Goal: Task Accomplishment & Management: Manage account settings

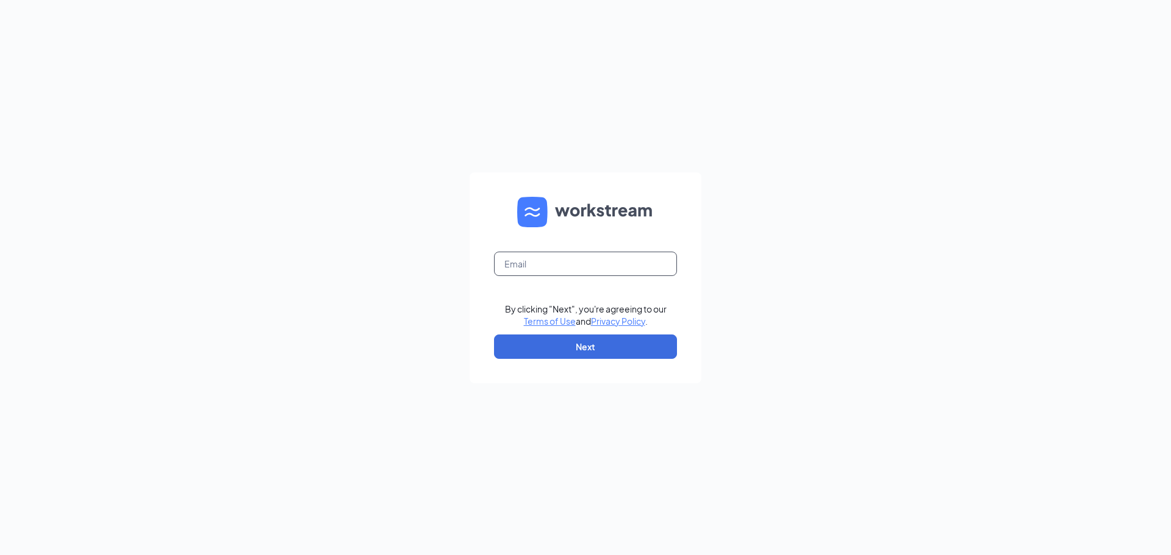
click at [562, 271] on input "text" at bounding box center [585, 264] width 183 height 24
type input "jstutzman@runza.com"
click at [580, 341] on button "Next" at bounding box center [585, 347] width 183 height 24
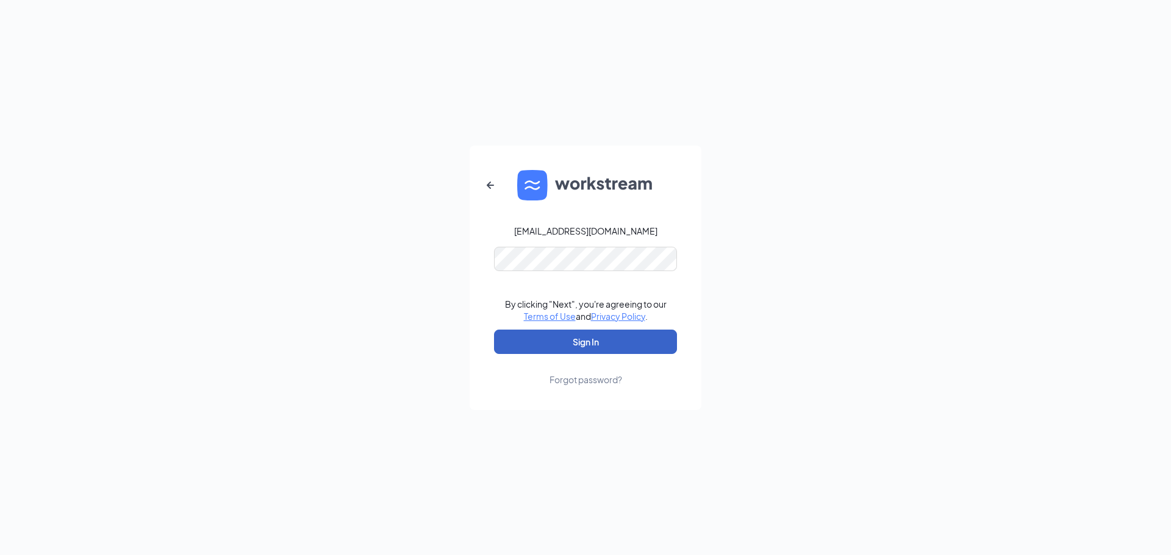
click at [585, 343] on button "Sign In" at bounding box center [585, 342] width 183 height 24
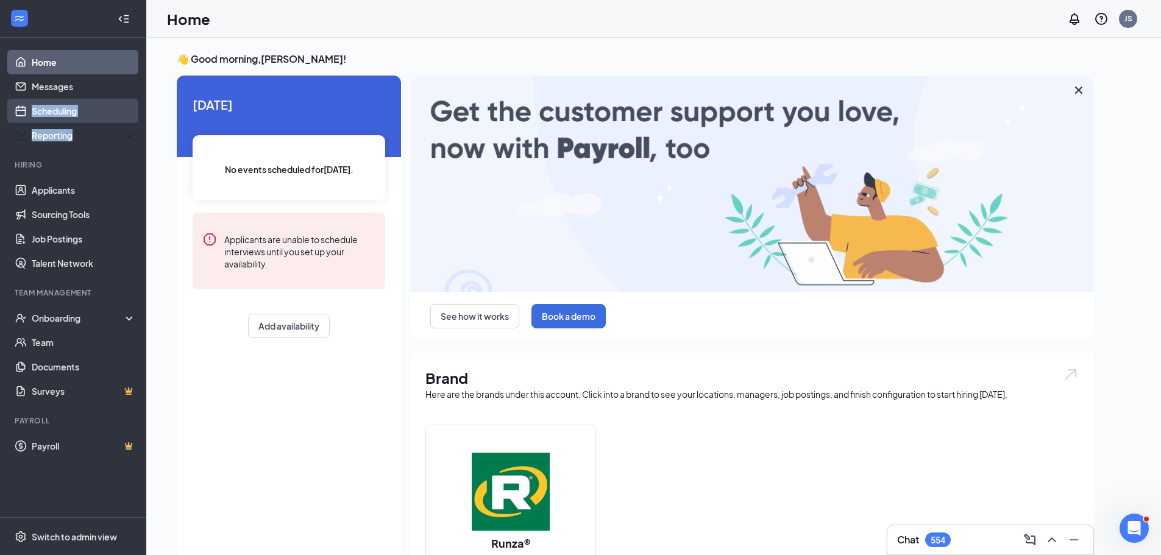
drag, startPoint x: 130, startPoint y: 139, endPoint x: 76, endPoint y: 104, distance: 65.3
click at [78, 105] on ul "Home Messages Scheduling Reporting Hiring Applicants Sourcing Tools Job Posting…" at bounding box center [73, 278] width 146 height 480
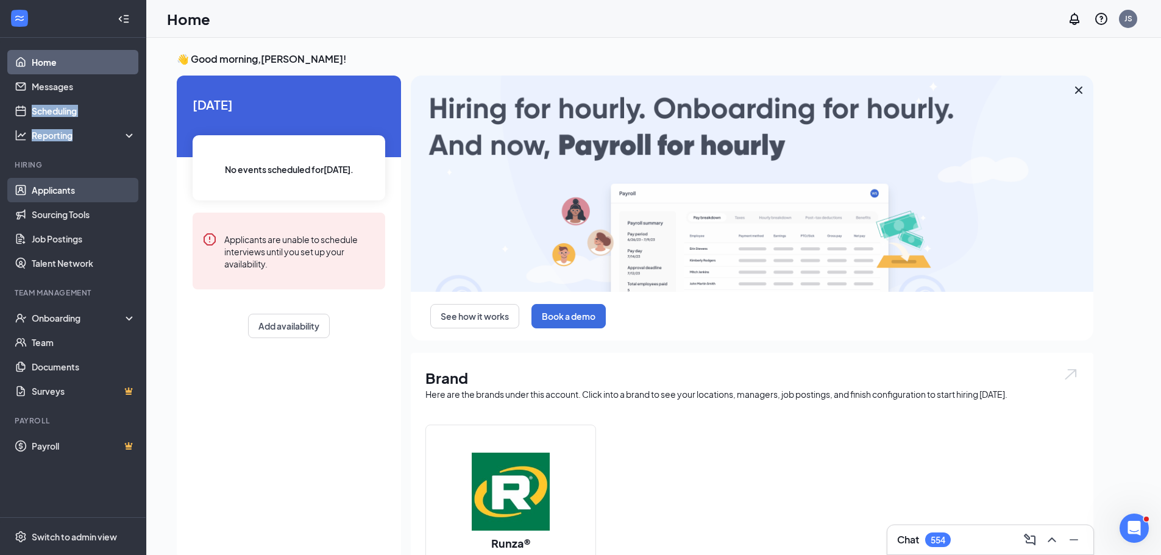
click at [65, 192] on link "Applicants" at bounding box center [84, 190] width 104 height 24
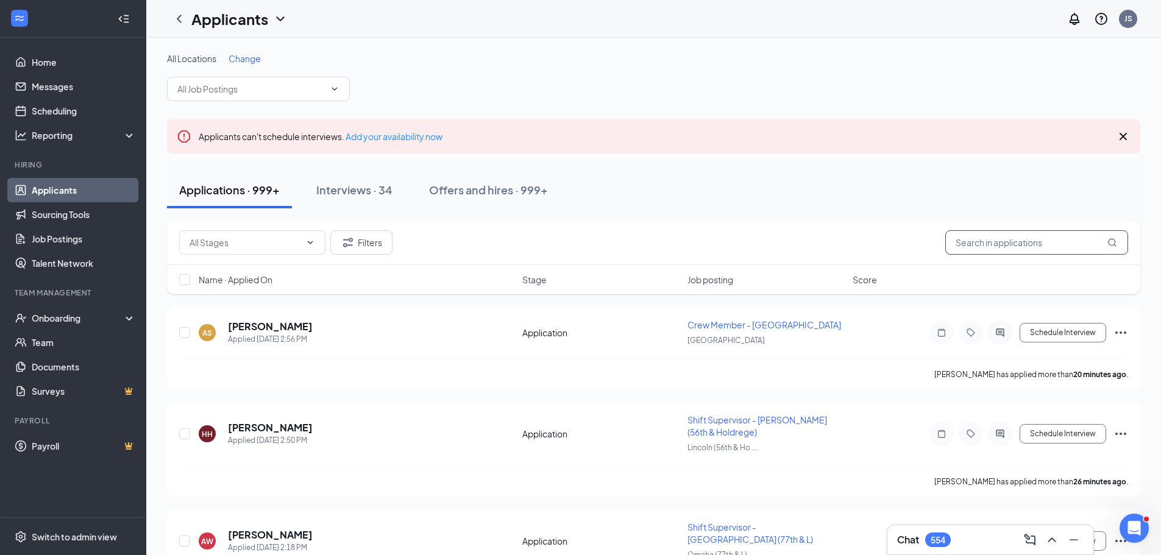
click at [974, 235] on input "text" at bounding box center [1037, 242] width 183 height 24
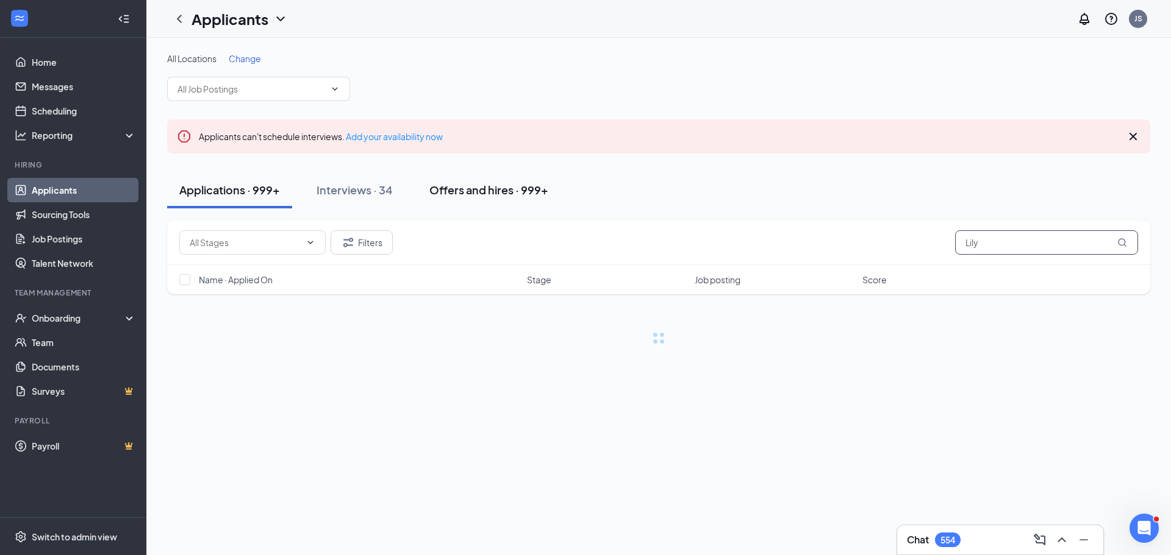
type input "Lily"
click at [454, 191] on div "Offers and hires · 999+" at bounding box center [488, 189] width 119 height 15
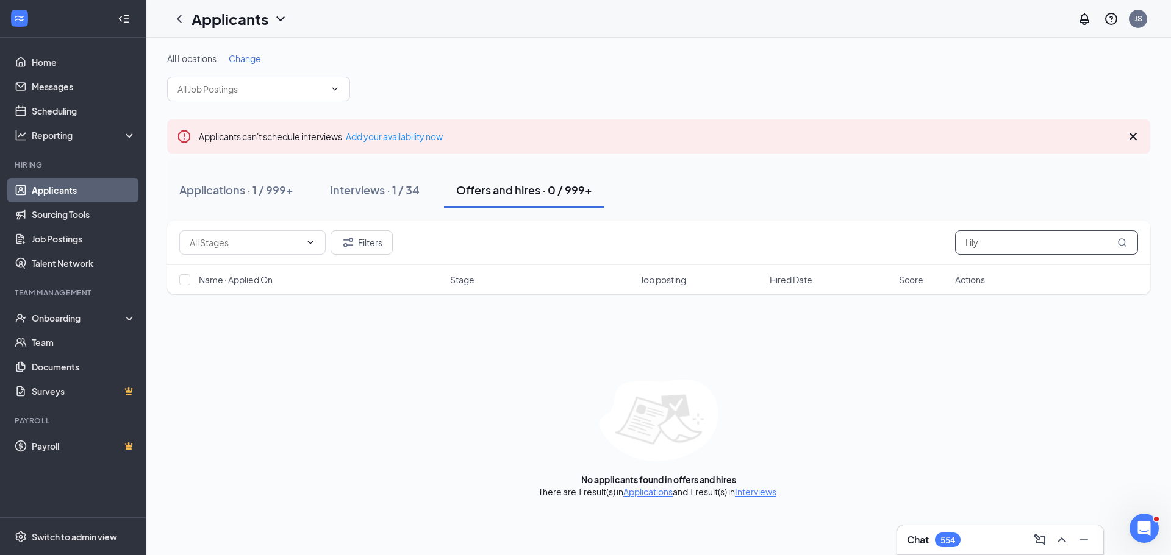
click at [990, 241] on input "Lily" at bounding box center [1046, 242] width 183 height 24
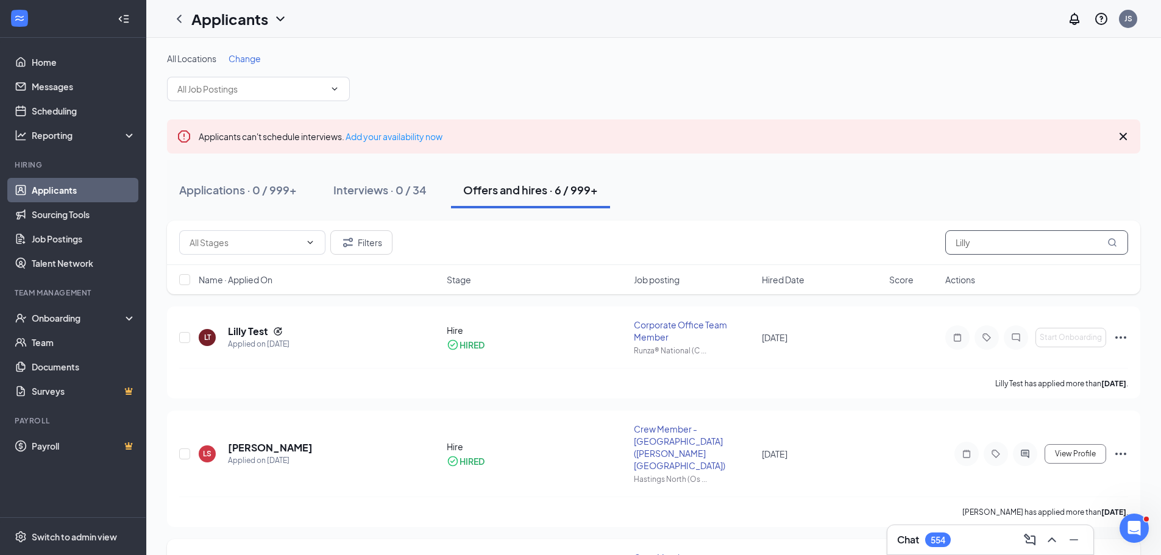
type input "Lilly"
click at [66, 187] on link "Applicants" at bounding box center [84, 190] width 104 height 24
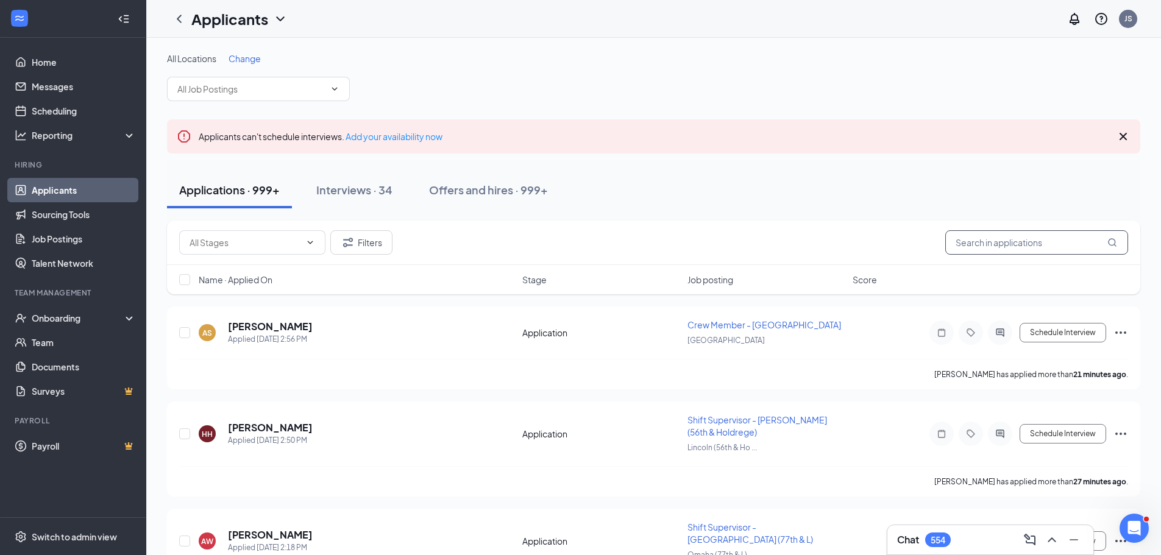
click at [991, 241] on input "text" at bounding box center [1037, 242] width 183 height 24
type input "Karnish"
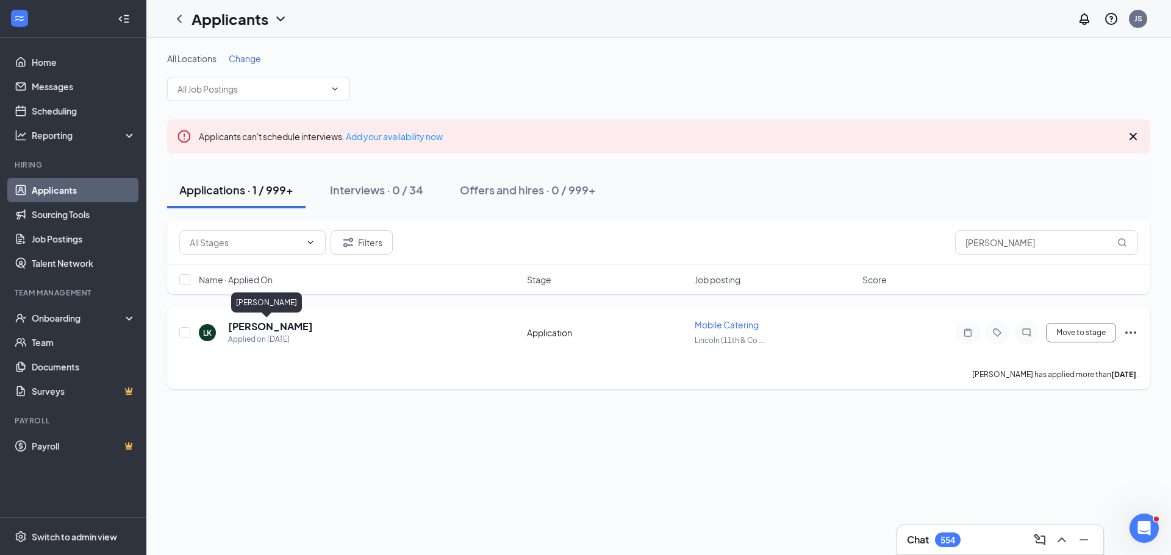
click at [246, 325] on h5 "Lily Karnish" at bounding box center [270, 326] width 85 height 13
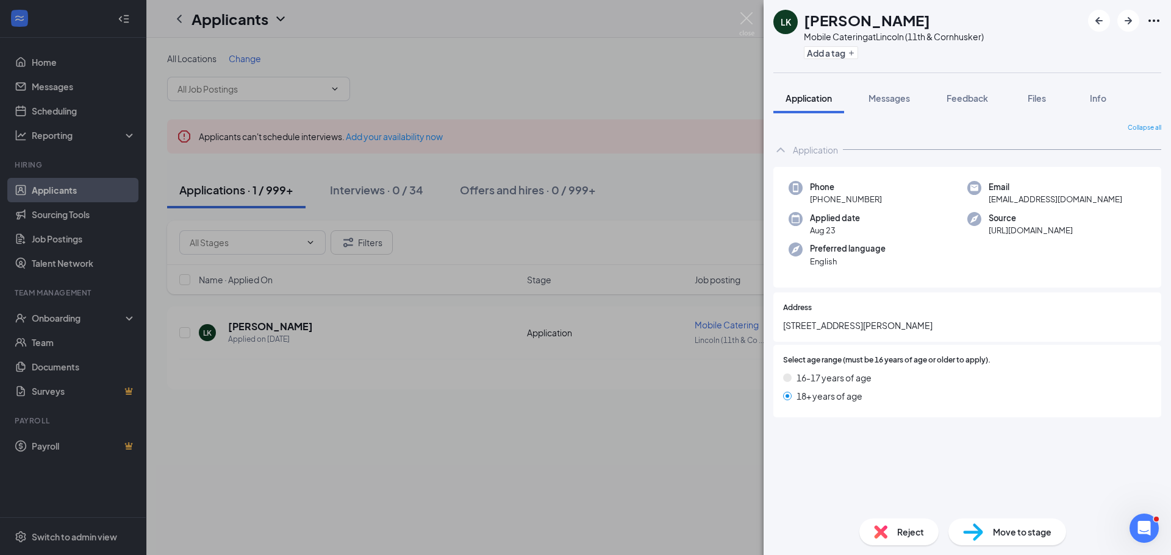
click at [701, 475] on div "LK Lily Karnish Mobile Catering at Lincoln (11th & Cornhusker) Add a tag Applic…" at bounding box center [585, 277] width 1171 height 555
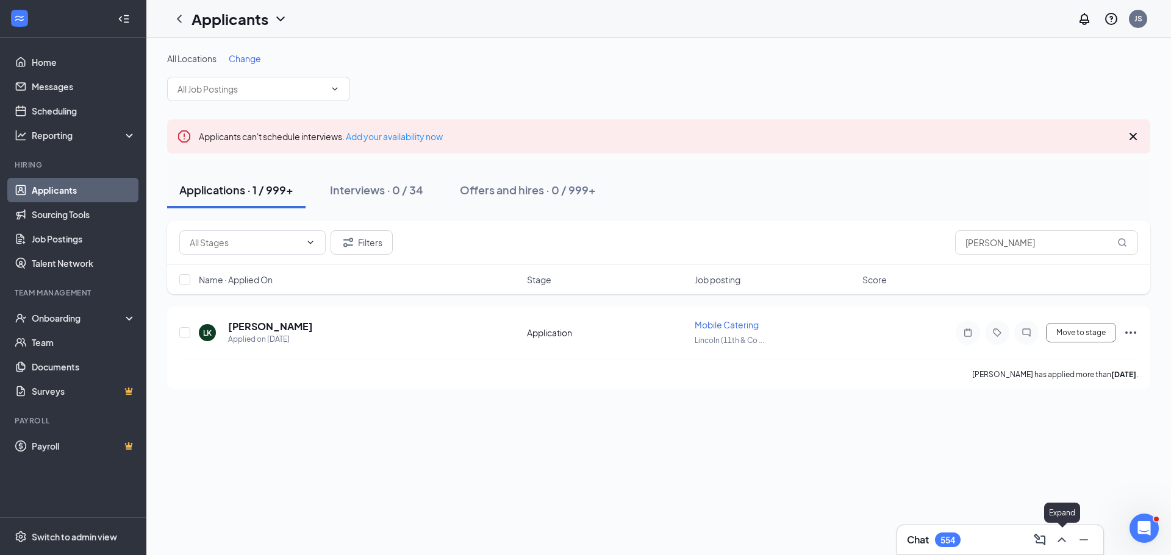
click at [1058, 535] on icon "ChevronUp" at bounding box center [1061, 540] width 15 height 15
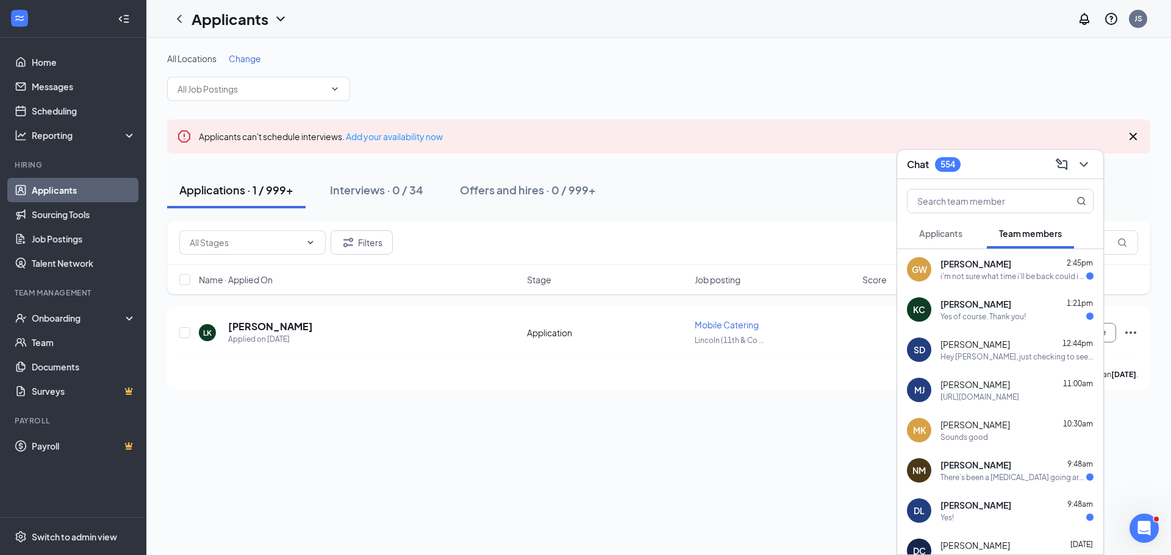
click at [949, 237] on span "Applicants" at bounding box center [940, 233] width 43 height 11
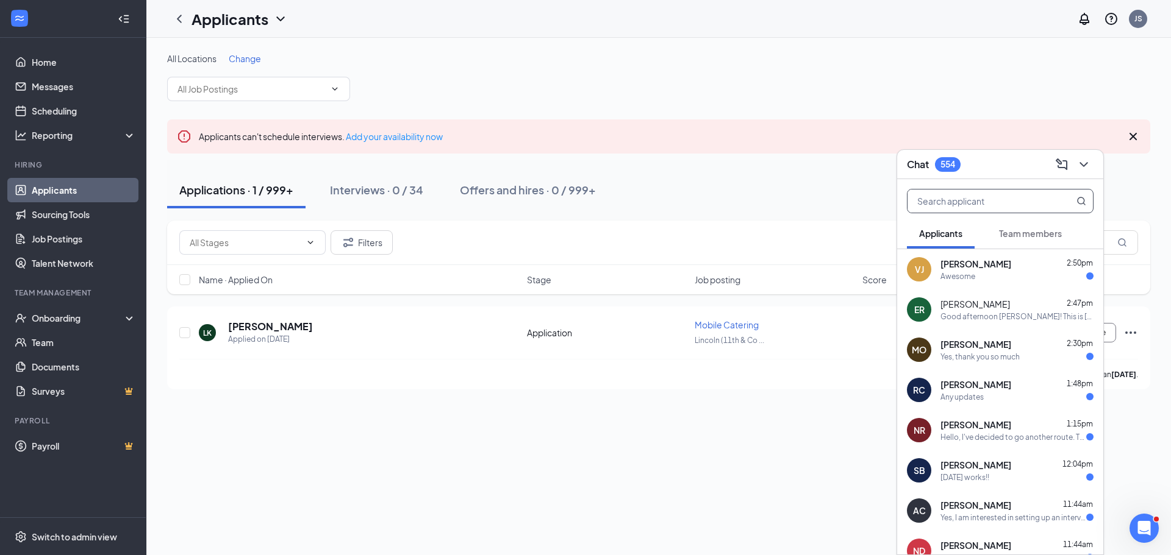
drag, startPoint x: 967, startPoint y: 204, endPoint x: 956, endPoint y: 203, distance: 11.0
click at [966, 204] on input "text" at bounding box center [979, 201] width 144 height 23
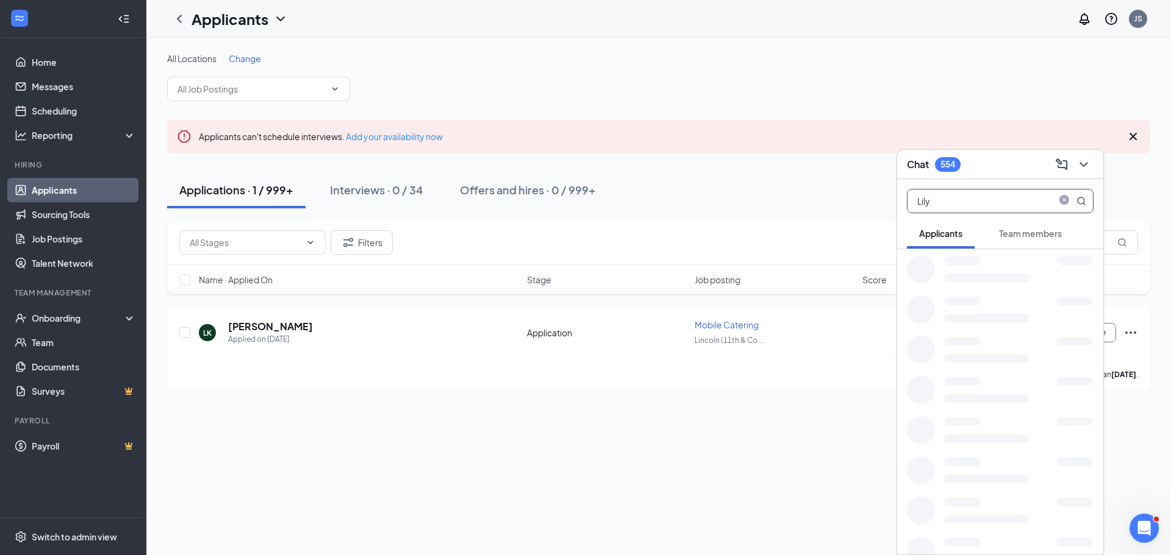
type input "Lily"
click at [971, 307] on div "Lily Karnish" at bounding box center [982, 309] width 84 height 12
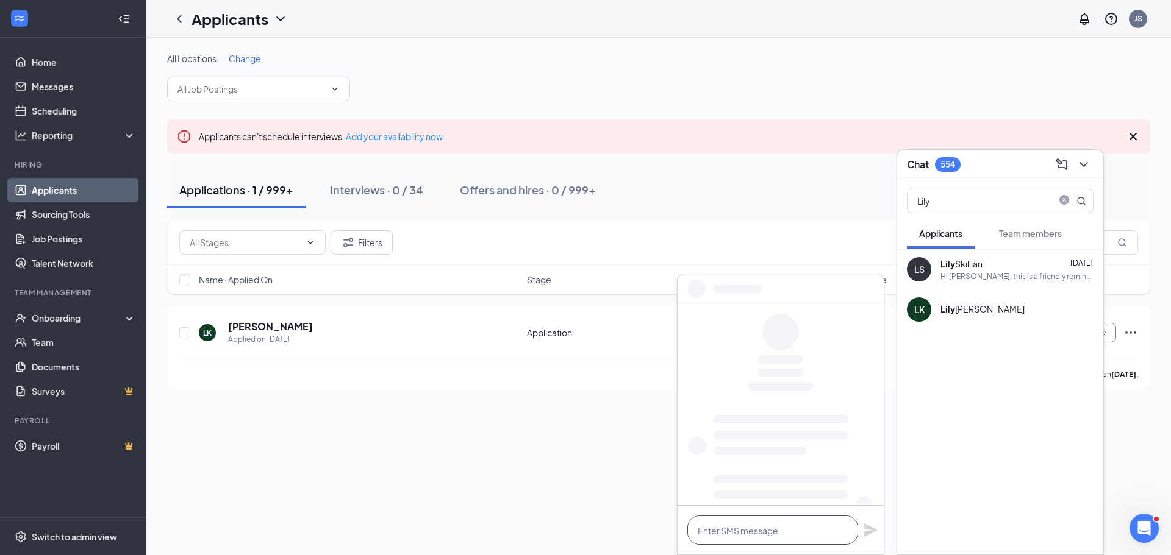
click at [764, 537] on textarea at bounding box center [772, 530] width 171 height 29
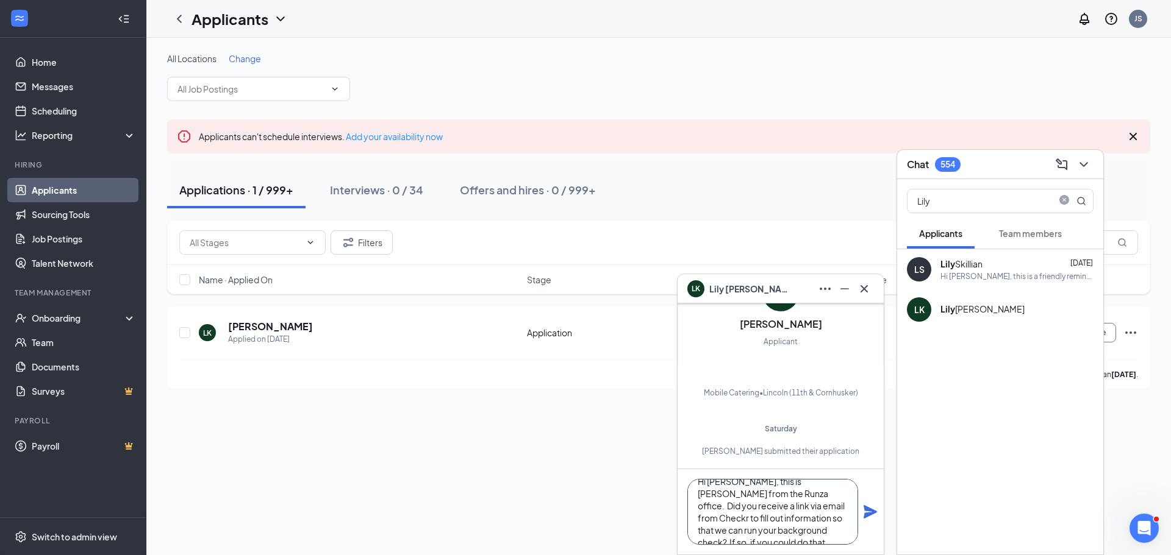
scroll to position [25, 0]
type textarea "Hi Lily, this is Jill from the Runza office. Did you receive a link via email f…"
click at [866, 514] on icon "Plane" at bounding box center [869, 511] width 13 height 13
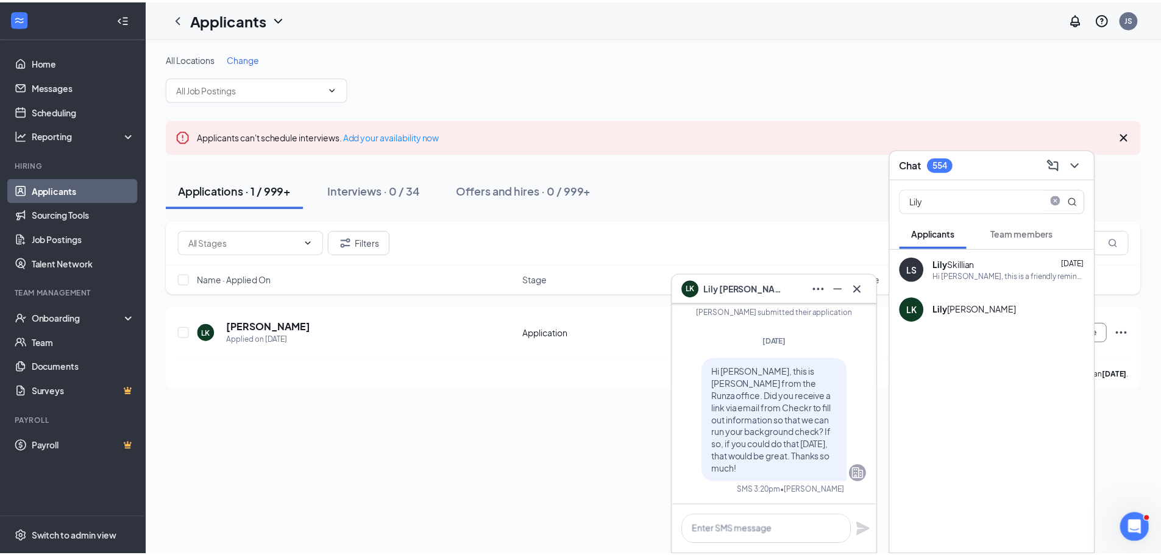
scroll to position [0, 0]
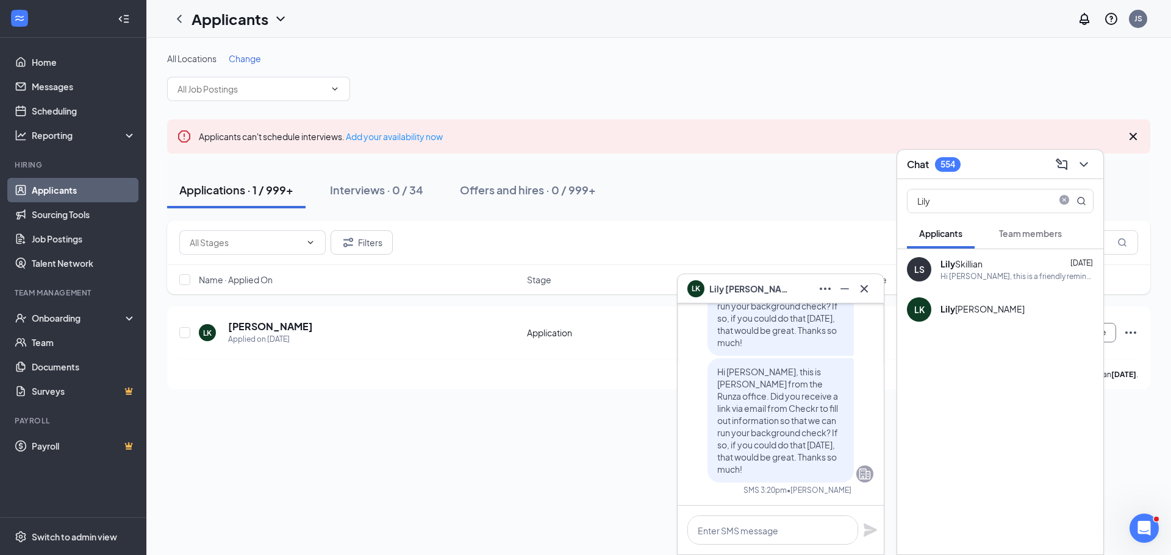
click at [499, 470] on div "All Locations Change Applicants can't schedule interviews. Add your availabilit…" at bounding box center [658, 297] width 1024 height 518
click at [518, 494] on div "All Locations Change Applicants can't schedule interviews. Add your availabilit…" at bounding box center [658, 297] width 1024 height 518
click at [1081, 163] on icon "ChevronDown" at bounding box center [1083, 164] width 8 height 5
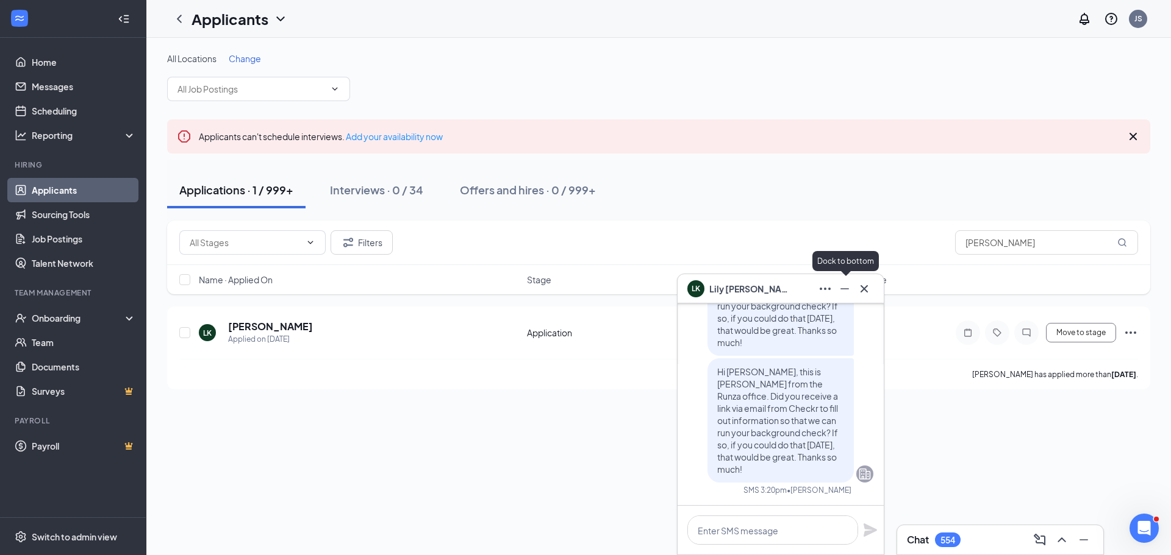
click at [843, 287] on icon "Minimize" at bounding box center [844, 289] width 15 height 15
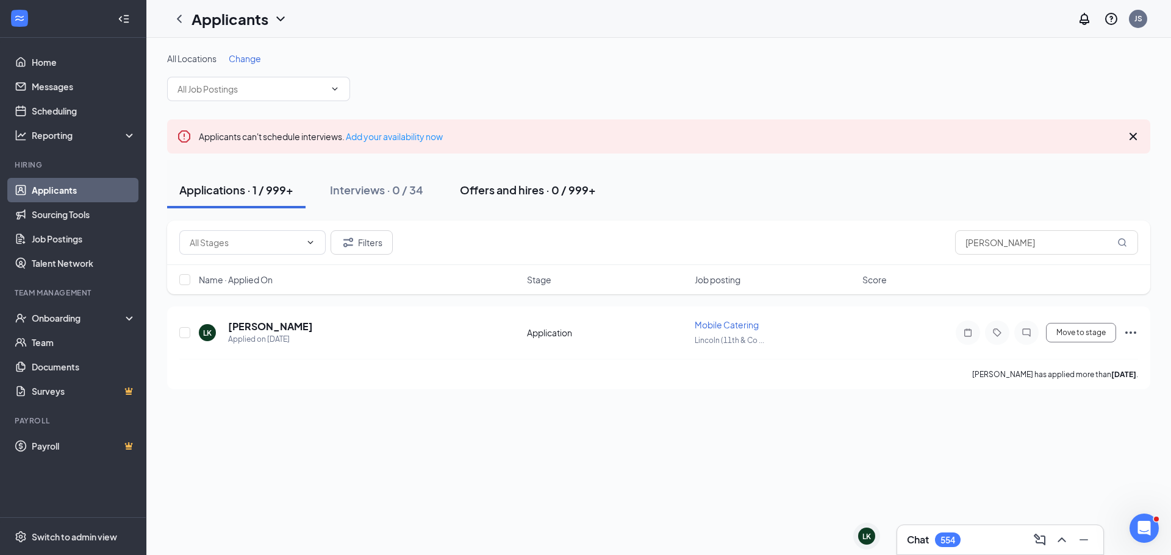
click at [540, 193] on div "Offers and hires · 0 / 999+" at bounding box center [528, 189] width 136 height 15
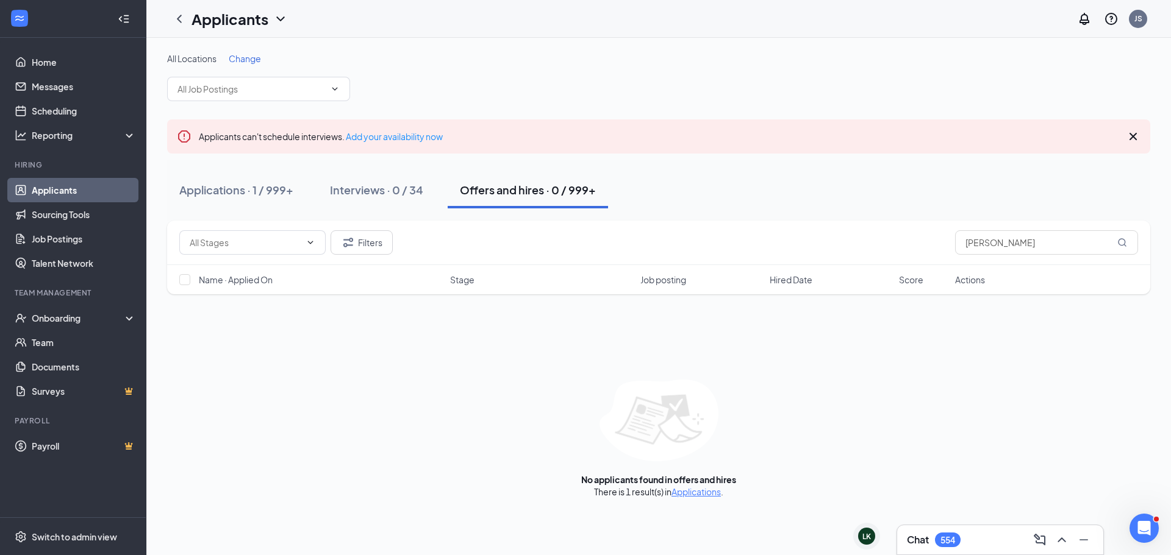
click at [523, 190] on div "Offers and hires · 0 / 999+" at bounding box center [528, 189] width 136 height 15
click at [1024, 248] on input "Karnish" at bounding box center [1046, 242] width 183 height 24
type input "K"
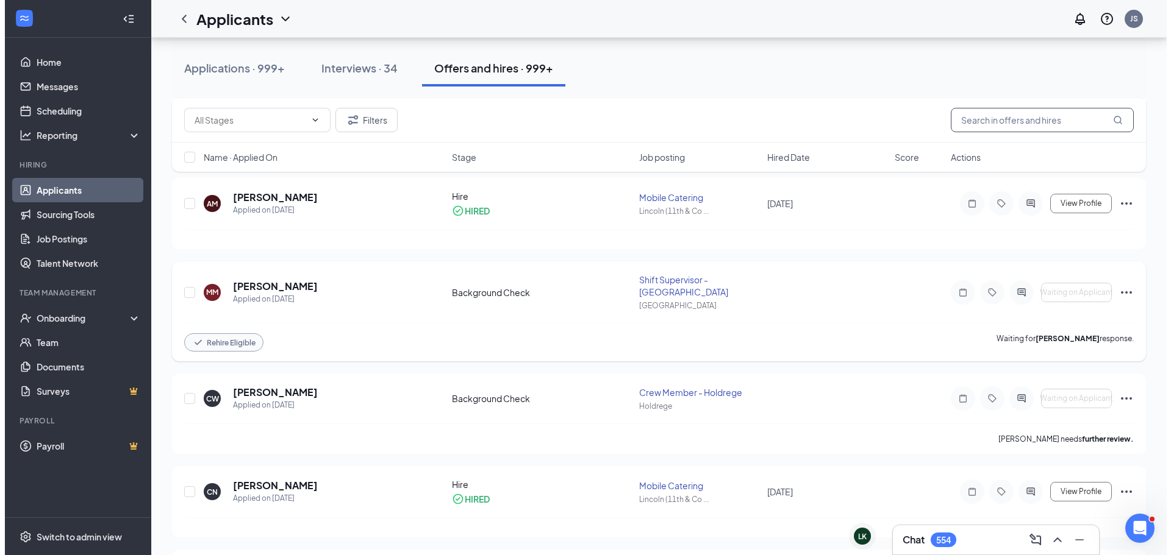
scroll to position [1280, 0]
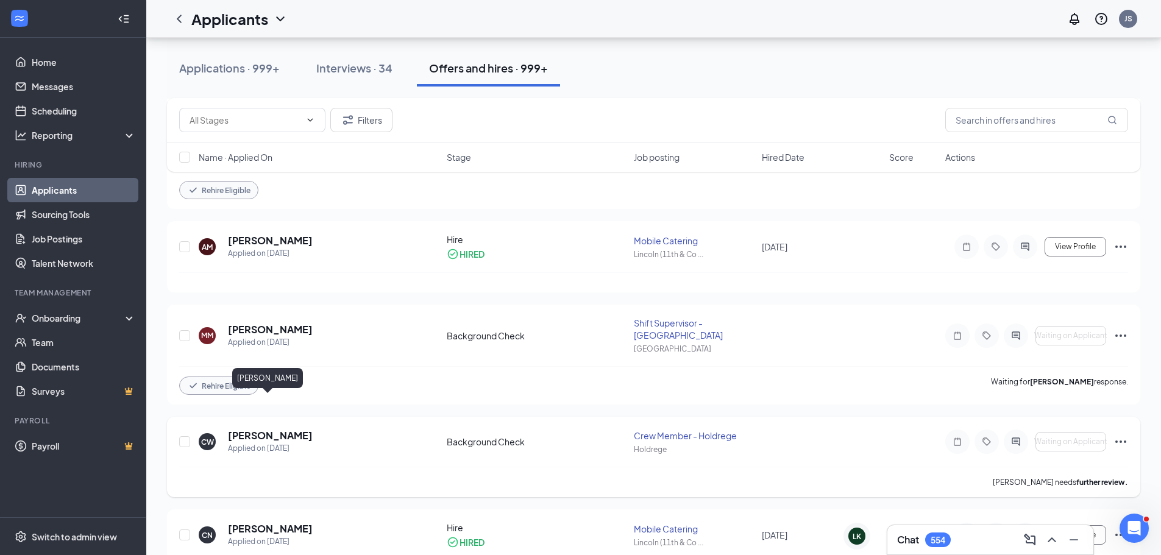
click at [276, 429] on h5 "Cara Wittrock" at bounding box center [270, 435] width 85 height 13
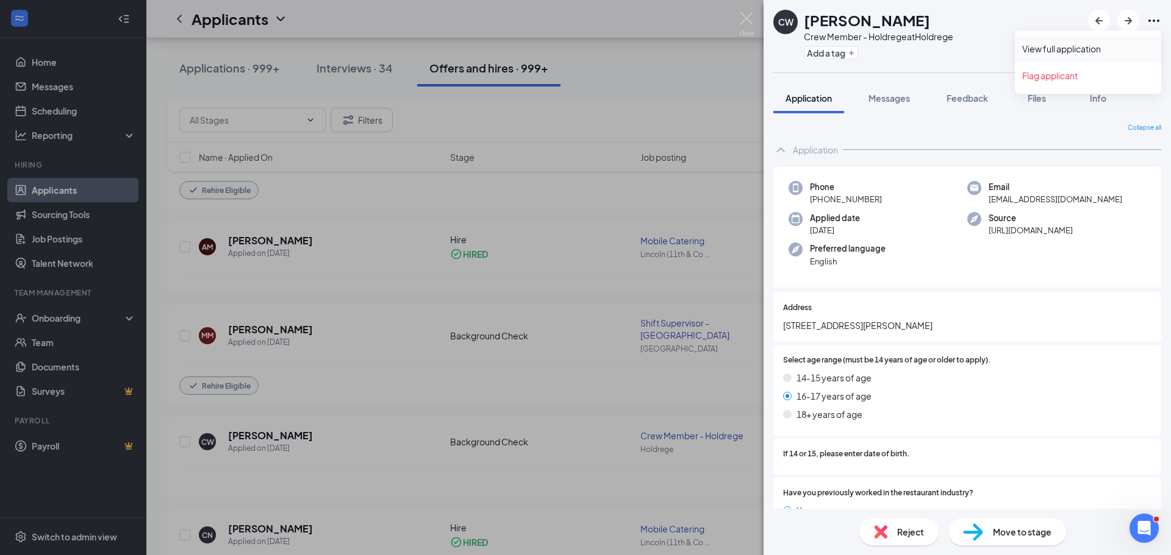
click at [1083, 45] on link "View full application" at bounding box center [1088, 49] width 132 height 12
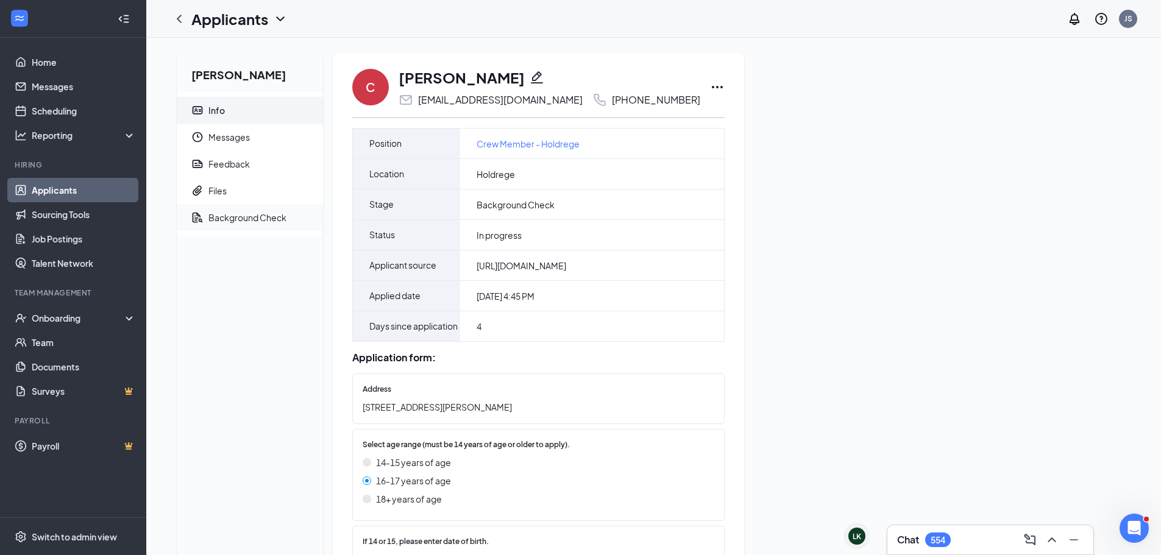
click at [229, 219] on div "Background Check" at bounding box center [248, 218] width 78 height 12
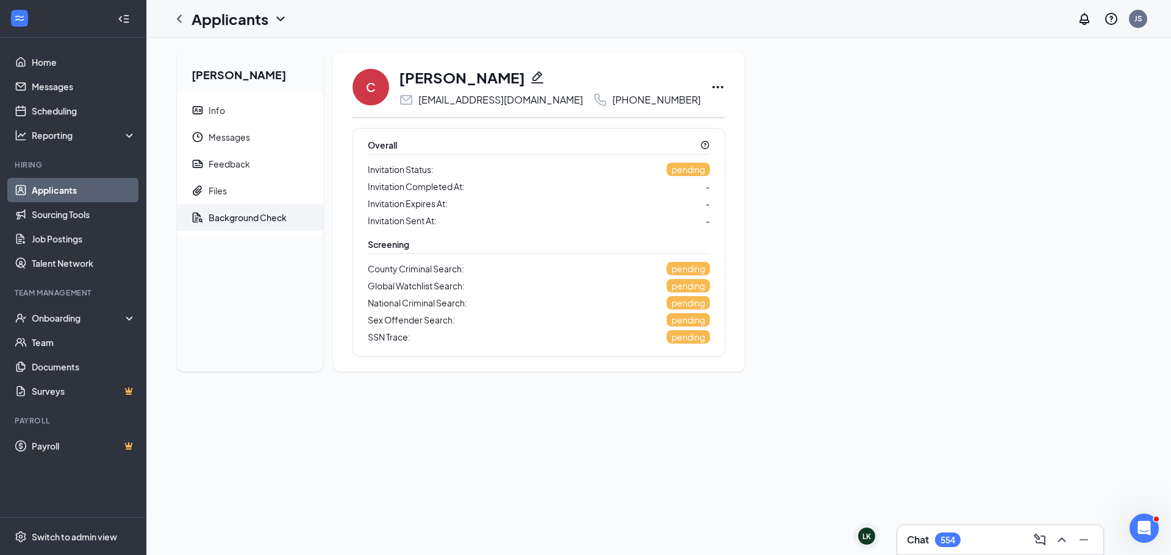
click at [710, 91] on icon "Ellipses" at bounding box center [717, 87] width 15 height 15
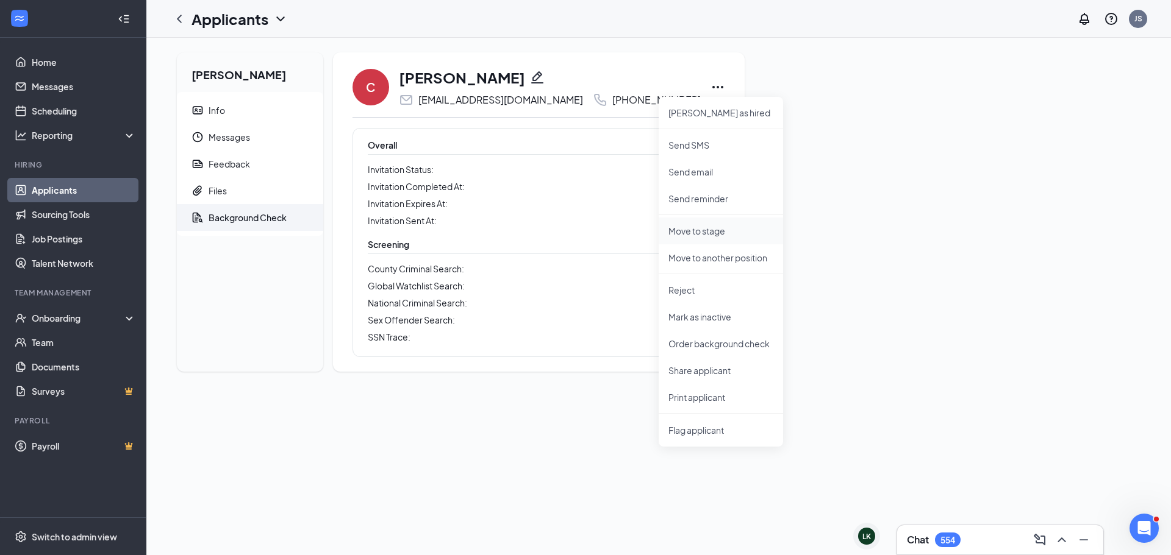
click at [690, 229] on p "Move to stage" at bounding box center [720, 231] width 105 height 12
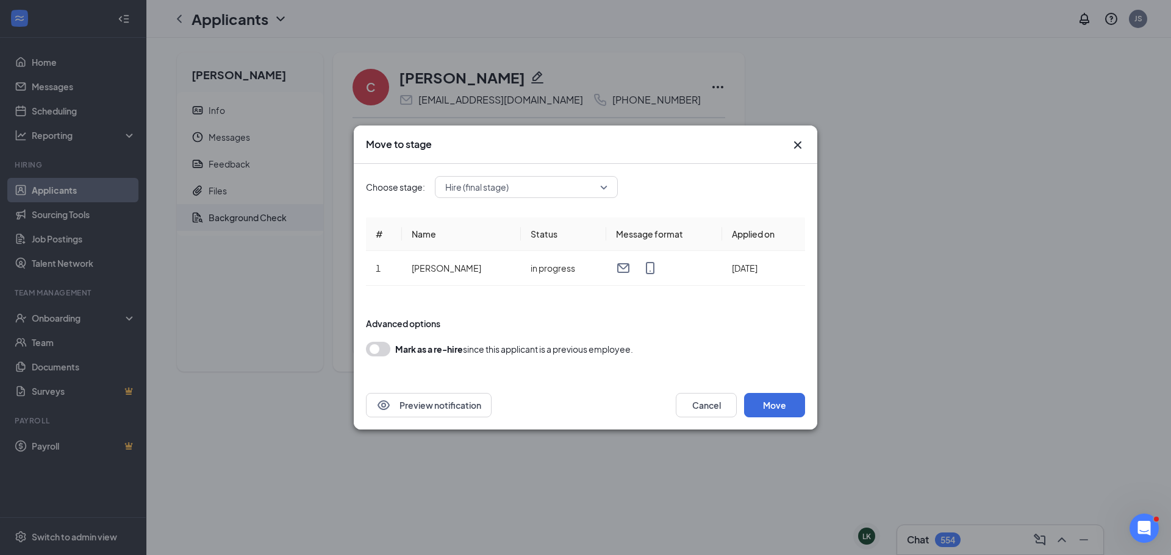
click at [513, 193] on span "Hire (final stage)" at bounding box center [520, 187] width 151 height 18
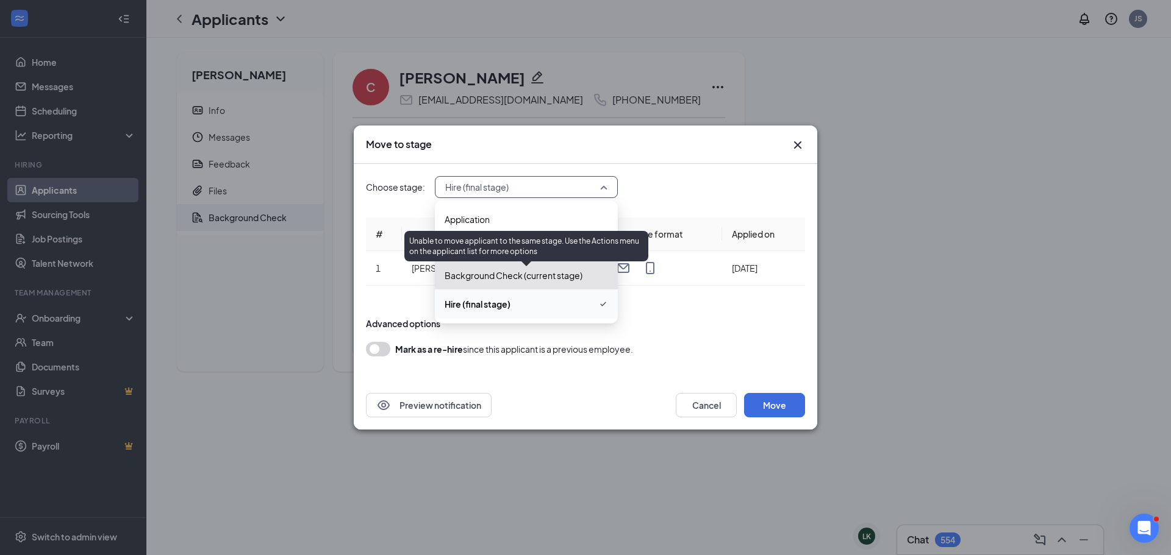
click at [532, 279] on span "Background Check (current stage)" at bounding box center [513, 275] width 138 height 13
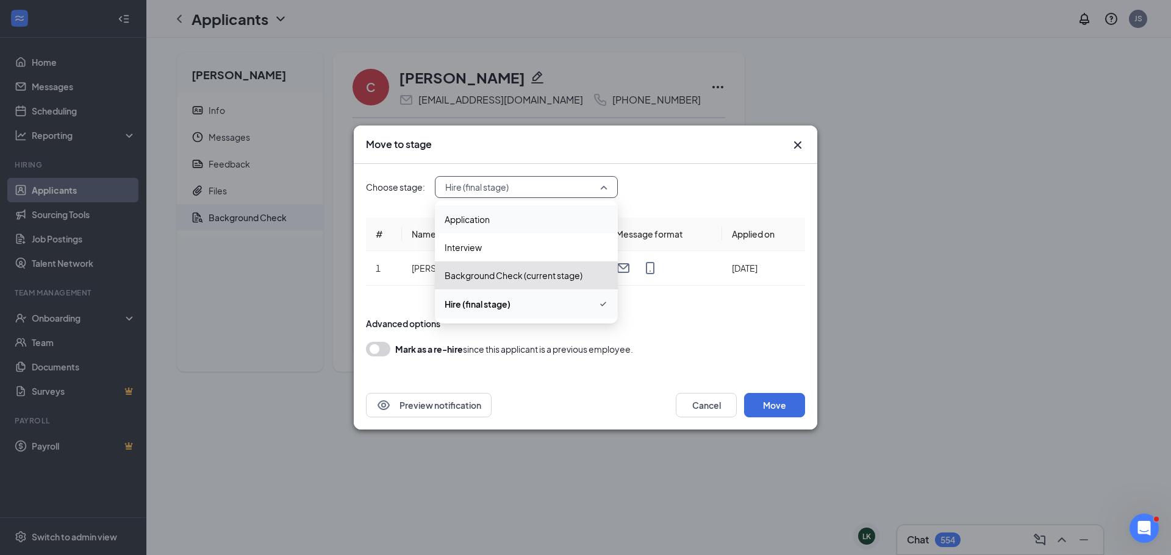
click at [669, 120] on div "Move to stage Choose stage: Hire (final stage) 3944060 3944061 Application Inte…" at bounding box center [585, 277] width 1171 height 555
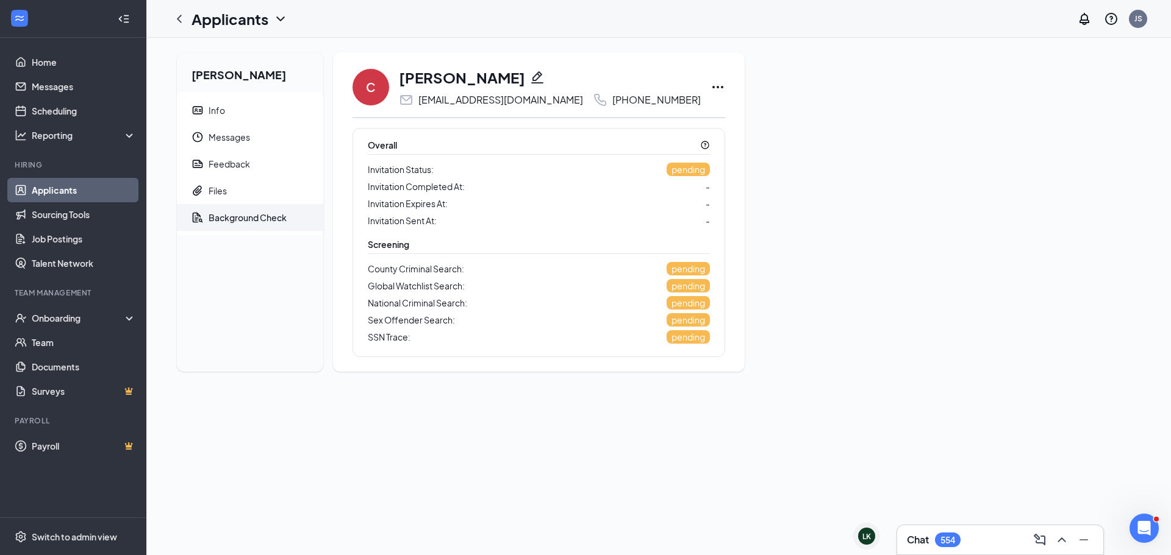
click at [79, 188] on link "Applicants" at bounding box center [84, 190] width 104 height 24
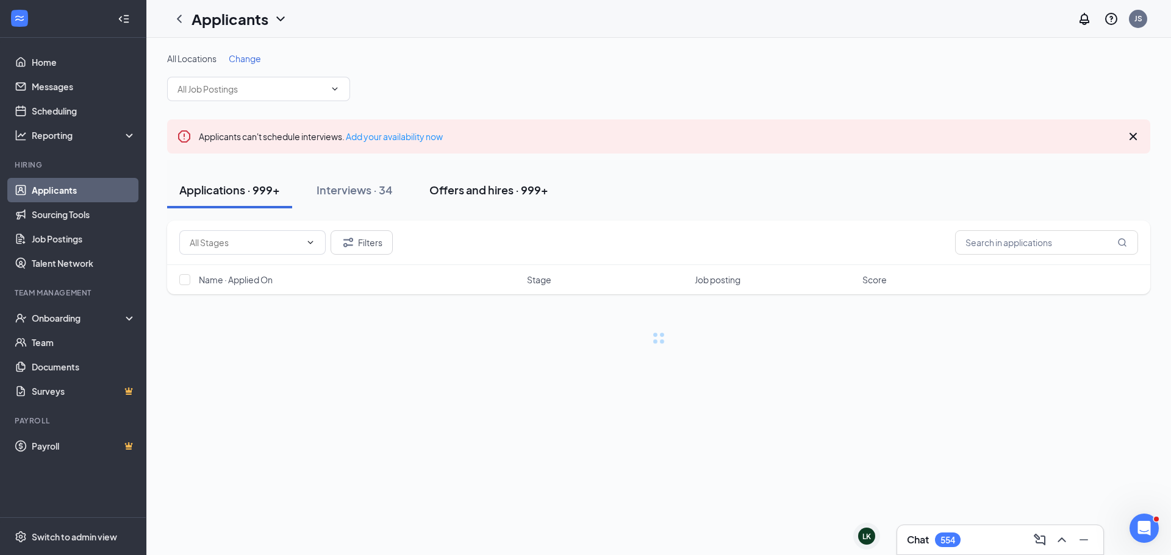
click at [494, 185] on div "Offers and hires · 999+" at bounding box center [488, 189] width 119 height 15
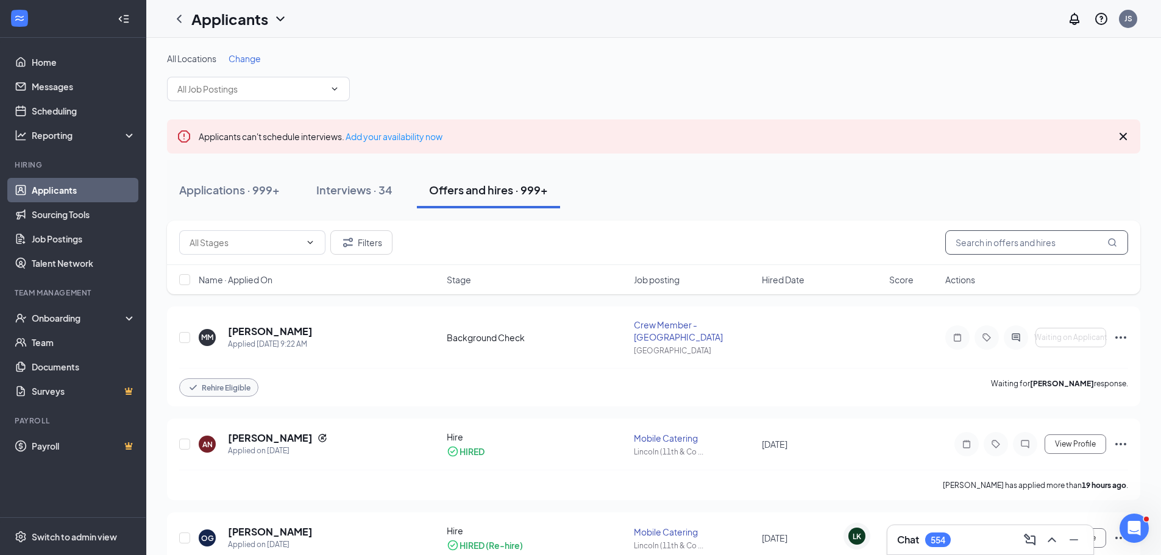
click at [1002, 241] on input "text" at bounding box center [1037, 242] width 183 height 24
type input "[PERSON_NAME]"
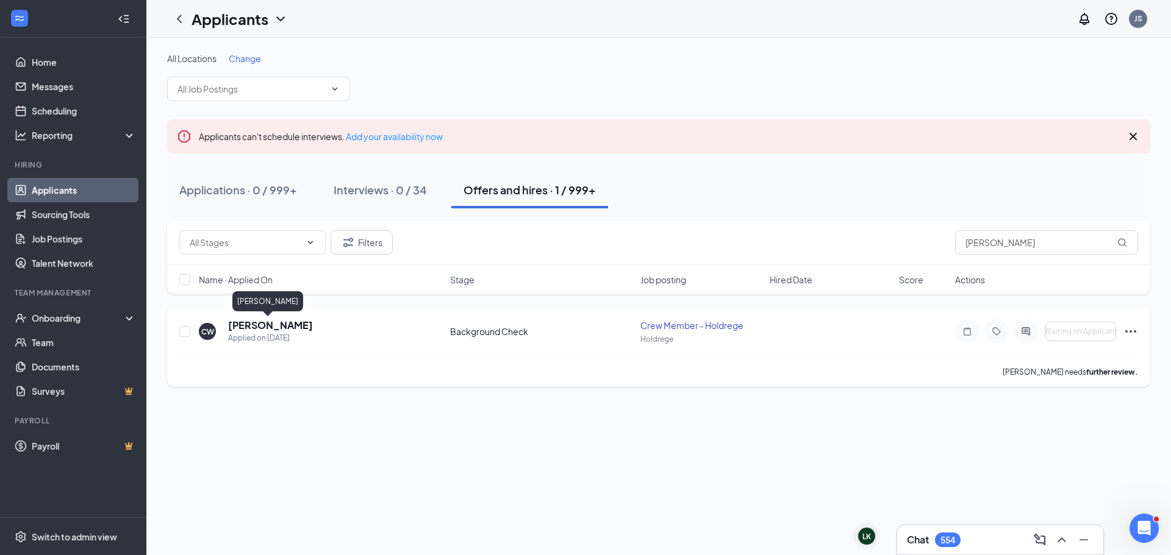
click at [249, 322] on h5 "[PERSON_NAME]" at bounding box center [270, 325] width 85 height 13
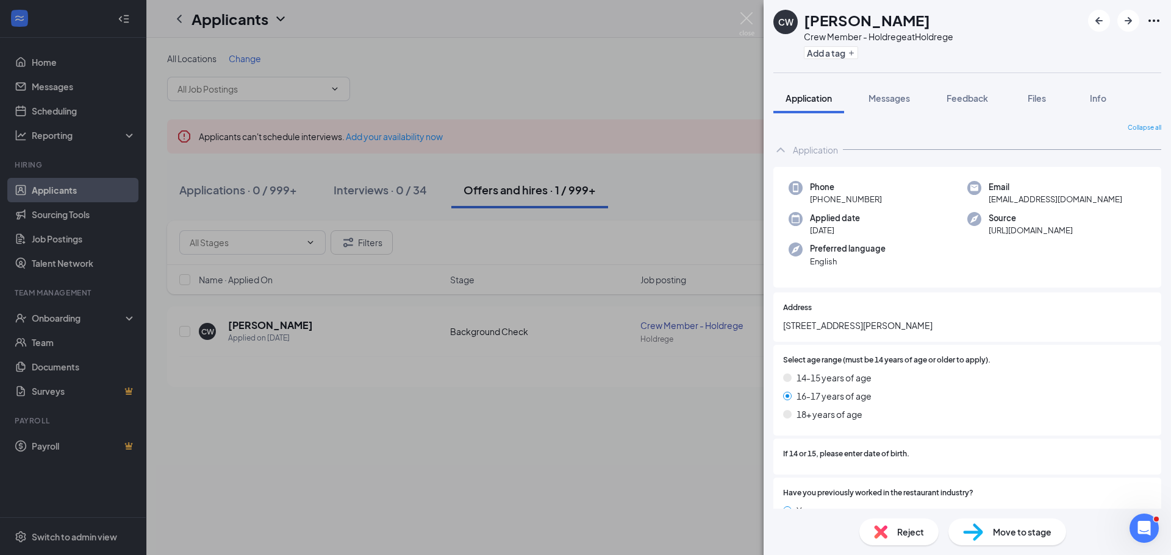
click at [983, 532] on div "Move to stage" at bounding box center [1007, 532] width 118 height 27
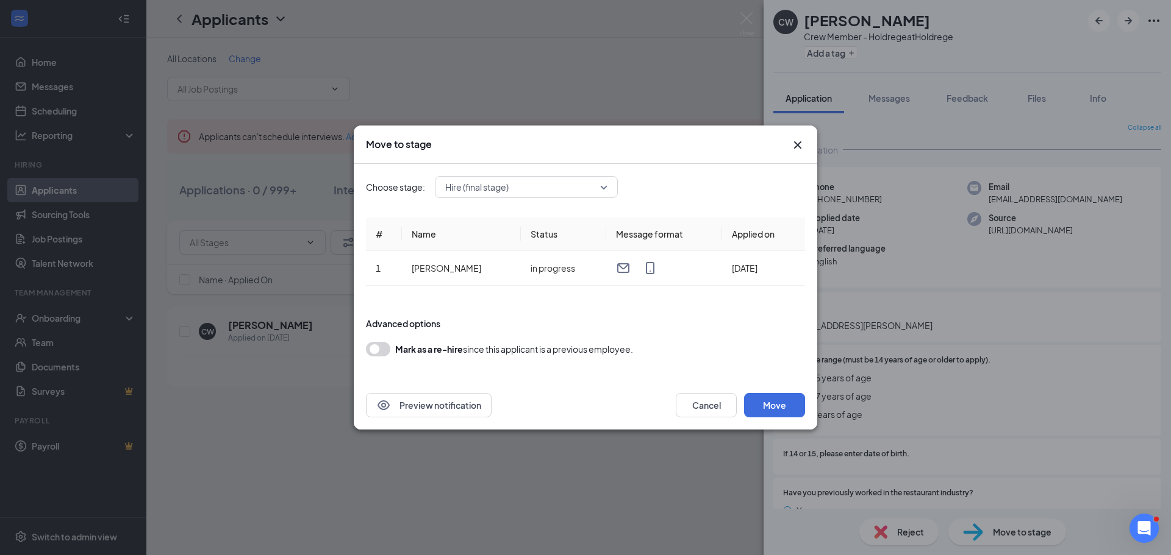
click at [502, 189] on span "Hire (final stage)" at bounding box center [476, 187] width 63 height 18
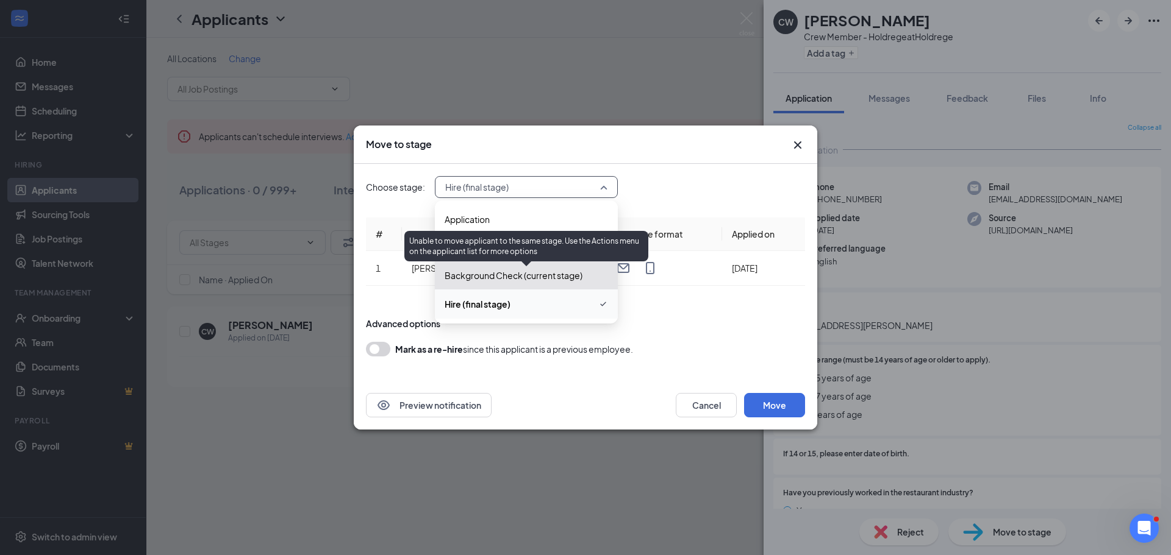
click at [464, 273] on span "Background Check (current stage)" at bounding box center [513, 275] width 138 height 13
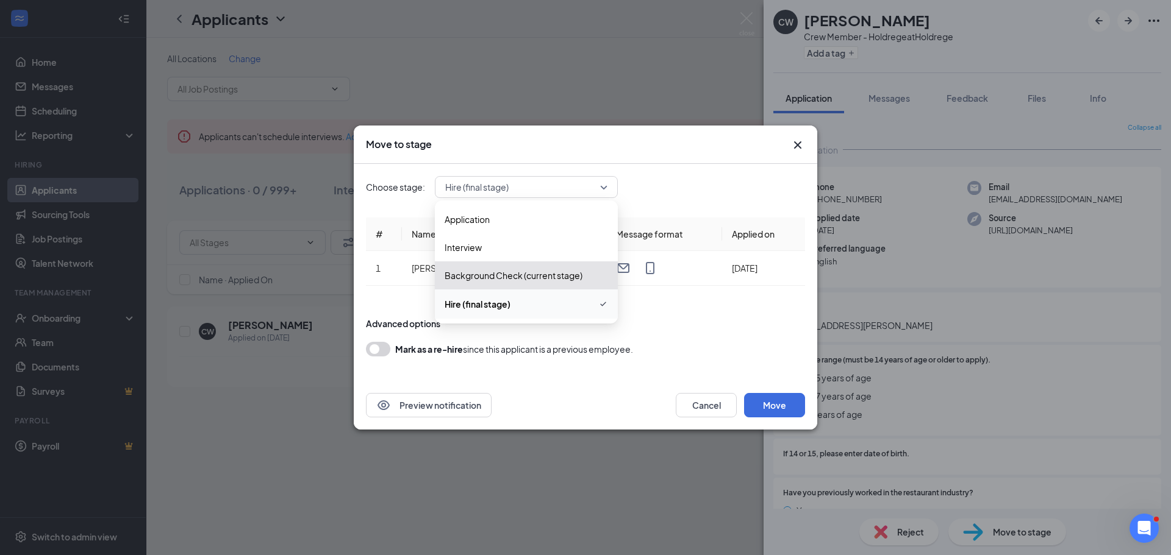
click at [677, 66] on div "Move to stage Choose stage: Hire (final stage) 3960272 3960334 Application Inte…" at bounding box center [585, 277] width 1171 height 555
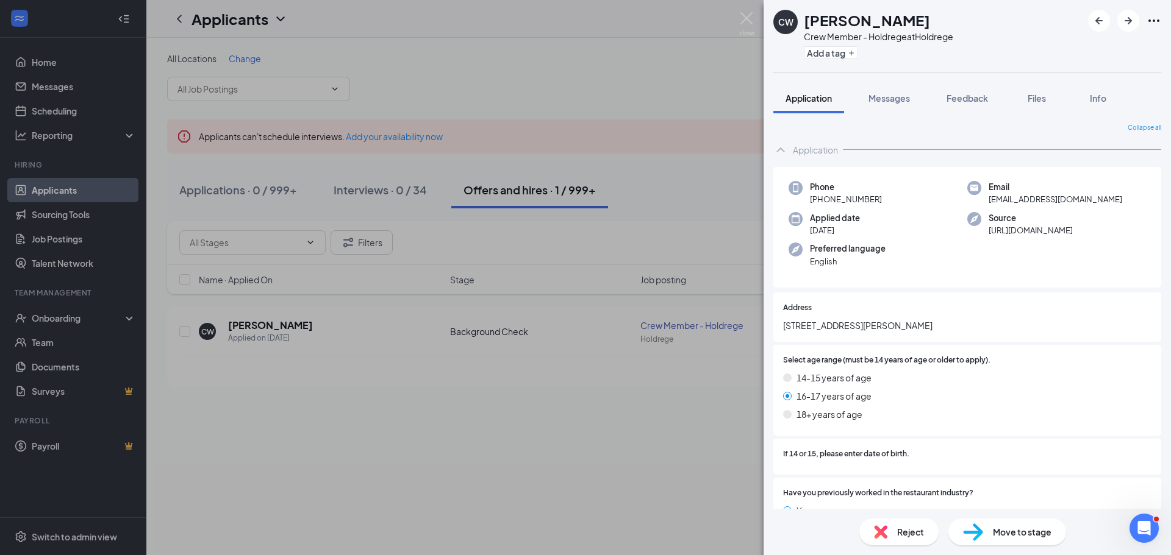
click at [496, 451] on div "CW Cara Wittrock Crew Member - Holdrege at Holdrege Add a tag Application Messa…" at bounding box center [585, 277] width 1171 height 555
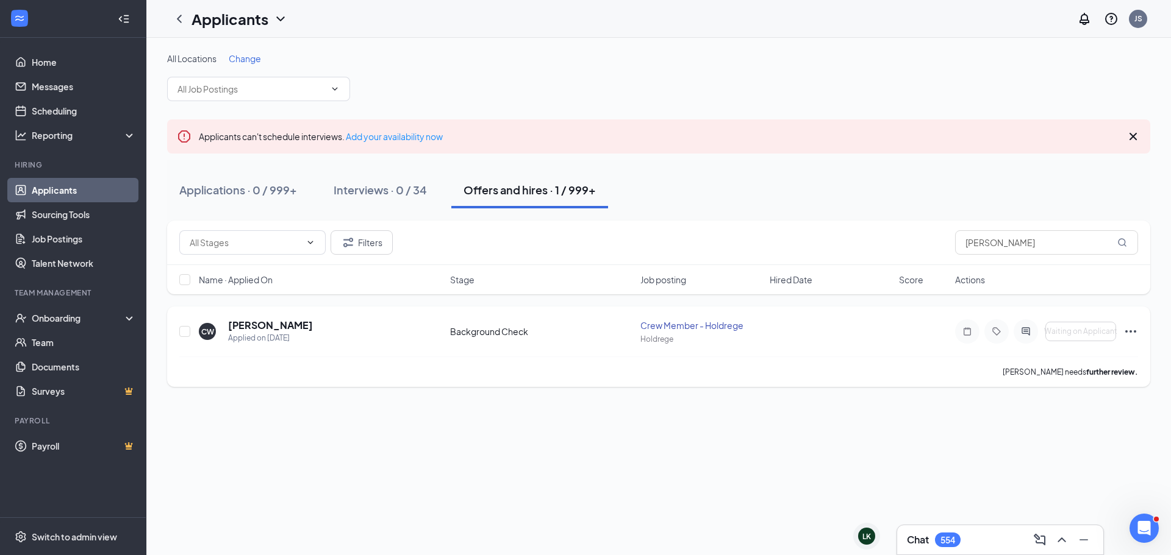
click at [1129, 334] on icon "Ellipses" at bounding box center [1130, 331] width 15 height 15
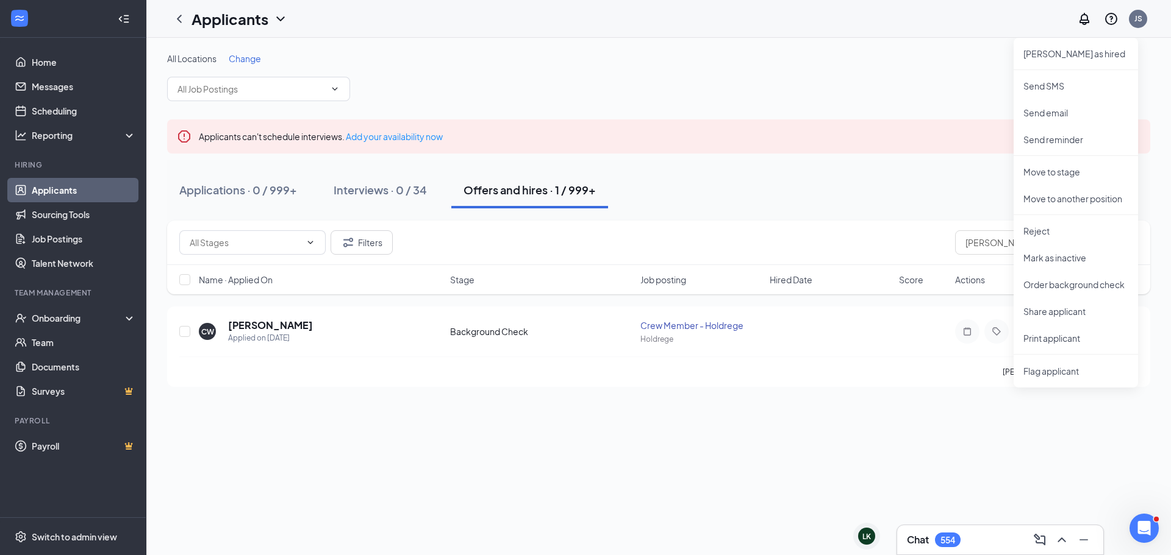
click at [611, 419] on div "All Locations Change Applicants can't schedule interviews. Add your availabilit…" at bounding box center [658, 297] width 1024 height 518
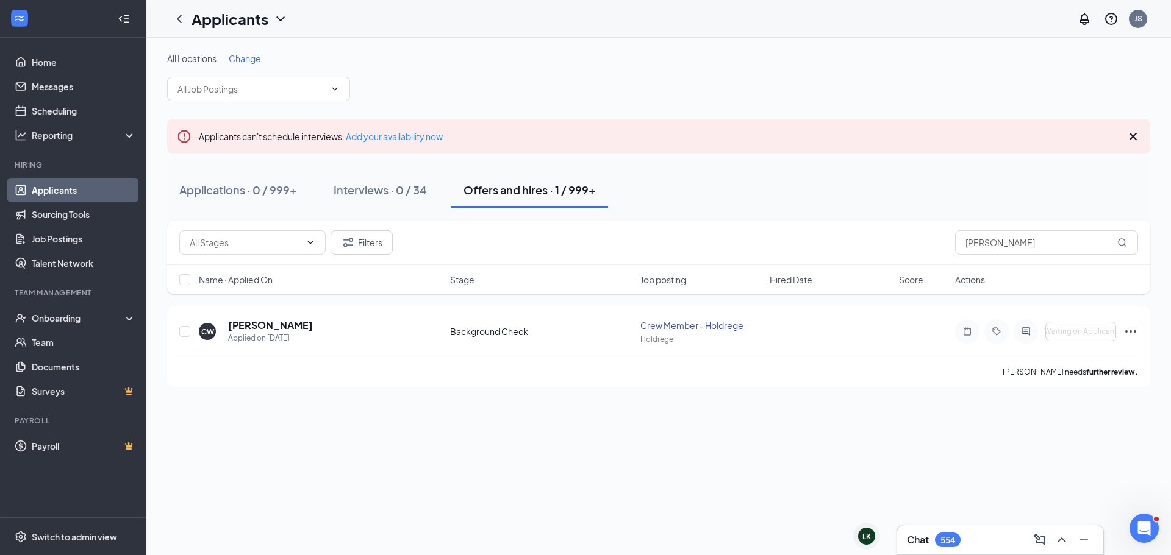
click at [533, 201] on button "Offers and hires · 1 / 999+" at bounding box center [529, 190] width 157 height 37
click at [1133, 334] on icon "Ellipses" at bounding box center [1130, 331] width 15 height 15
click at [424, 407] on div "All Locations Change Applicants can't schedule interviews. Add your availabilit…" at bounding box center [658, 297] width 1024 height 518
click at [276, 321] on h5 "[PERSON_NAME]" at bounding box center [270, 325] width 85 height 13
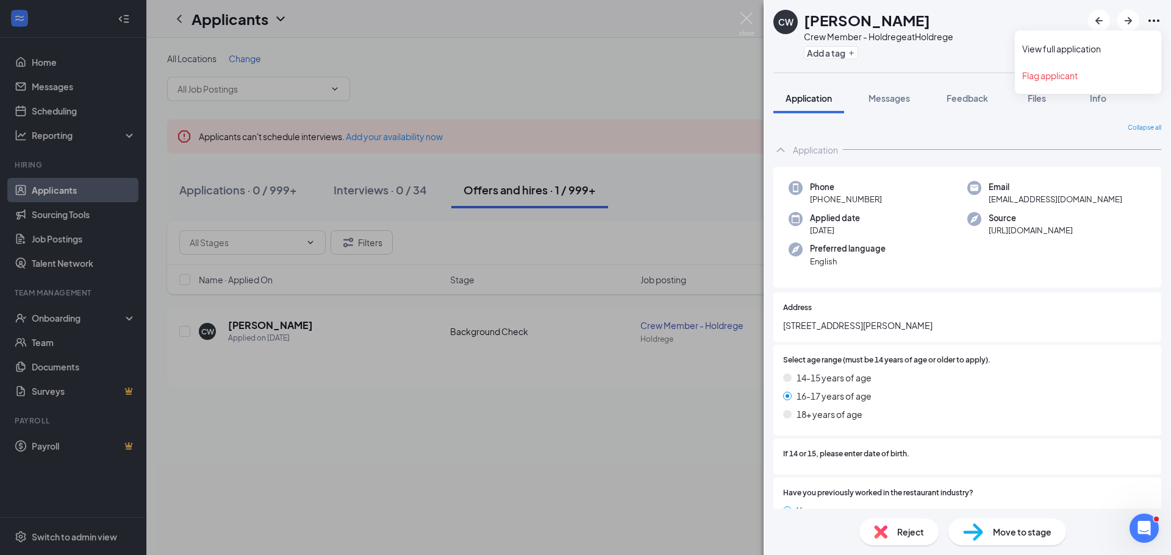
click at [1153, 20] on icon "Ellipses" at bounding box center [1153, 21] width 11 height 2
click at [1085, 52] on link "View full application" at bounding box center [1088, 49] width 132 height 12
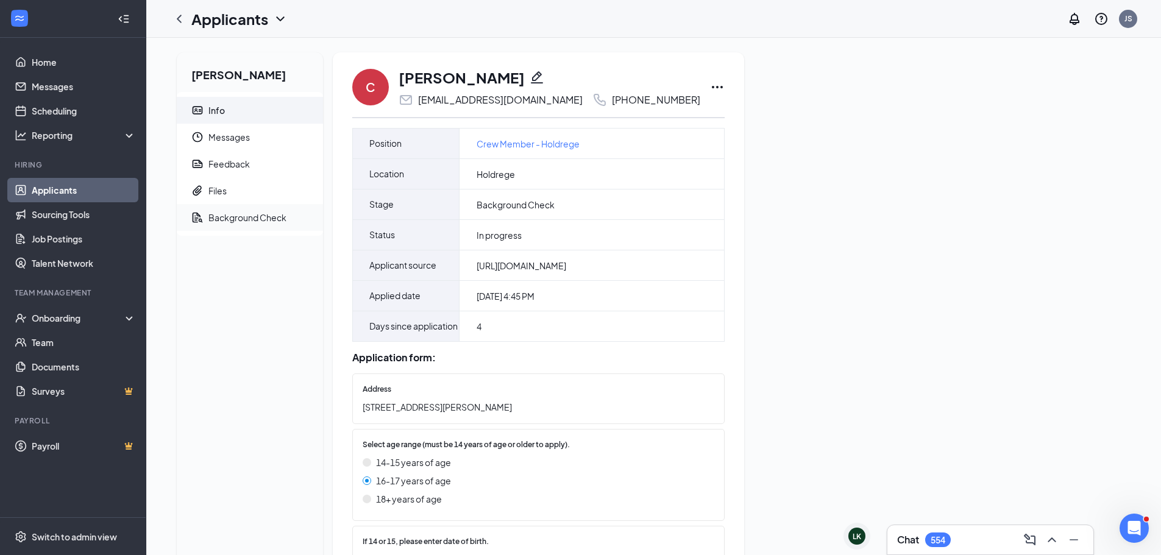
click at [252, 220] on div "Background Check" at bounding box center [248, 218] width 78 height 12
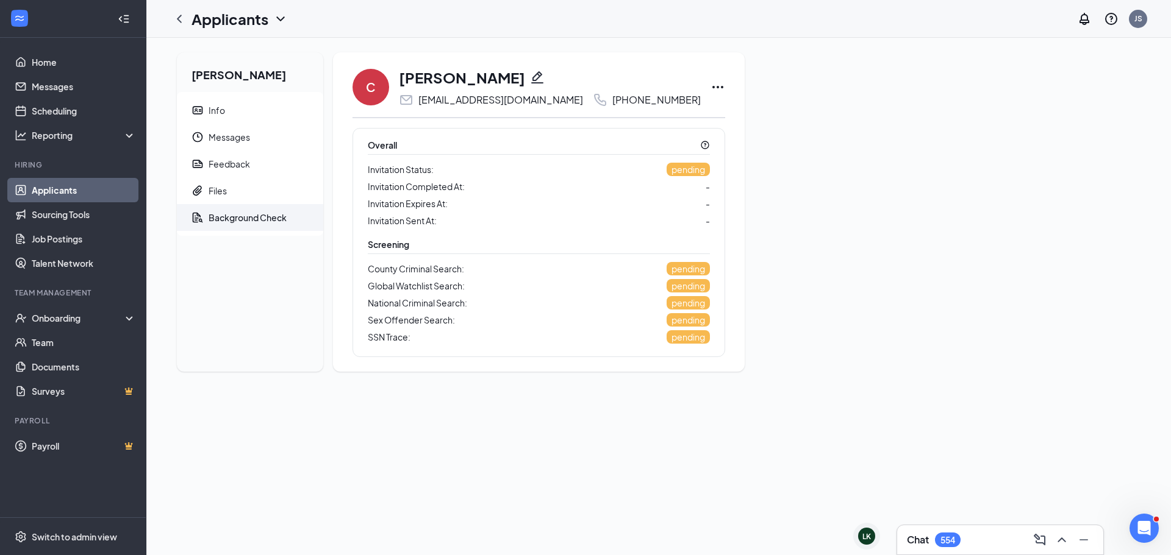
click at [252, 220] on div "Background Check" at bounding box center [248, 218] width 78 height 12
click at [180, 21] on icon "ChevronLeft" at bounding box center [179, 19] width 15 height 15
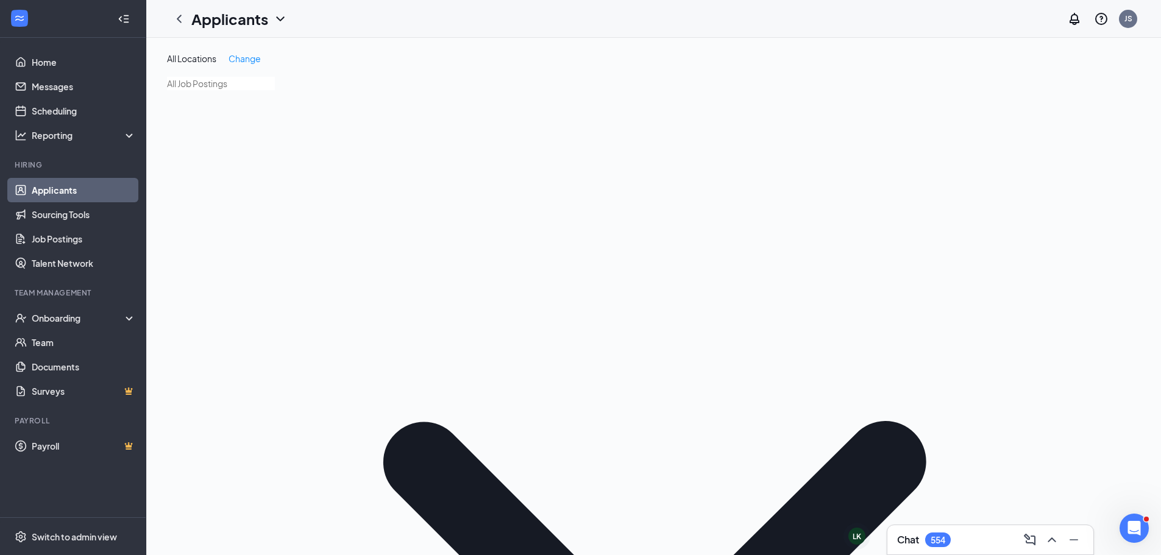
type input "w"
type input "[PERSON_NAME]"
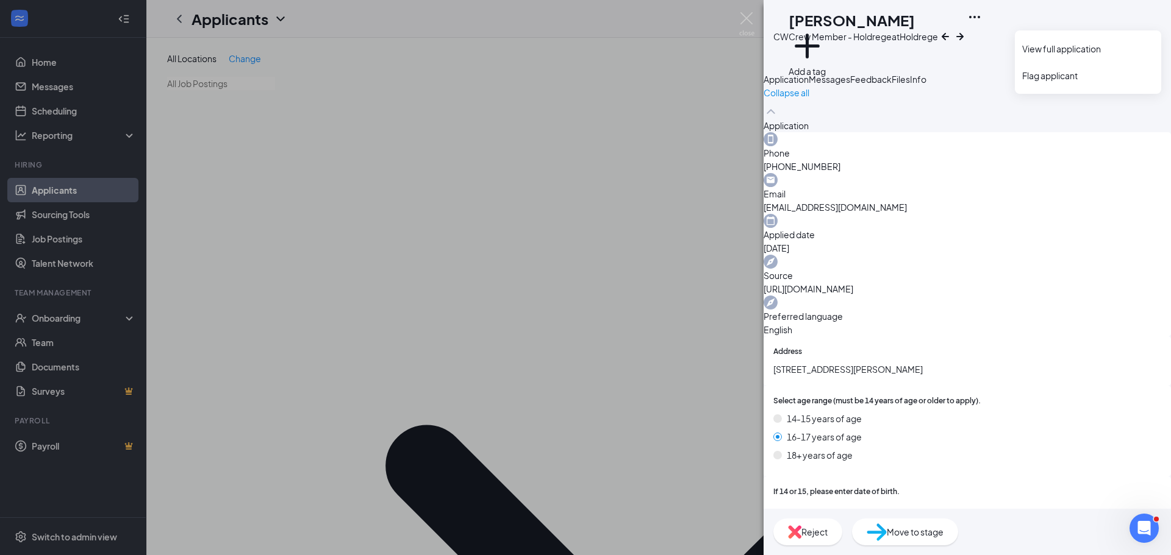
click at [982, 21] on icon "Ellipses" at bounding box center [974, 17] width 15 height 15
click at [1085, 51] on link "View full application" at bounding box center [1088, 49] width 132 height 12
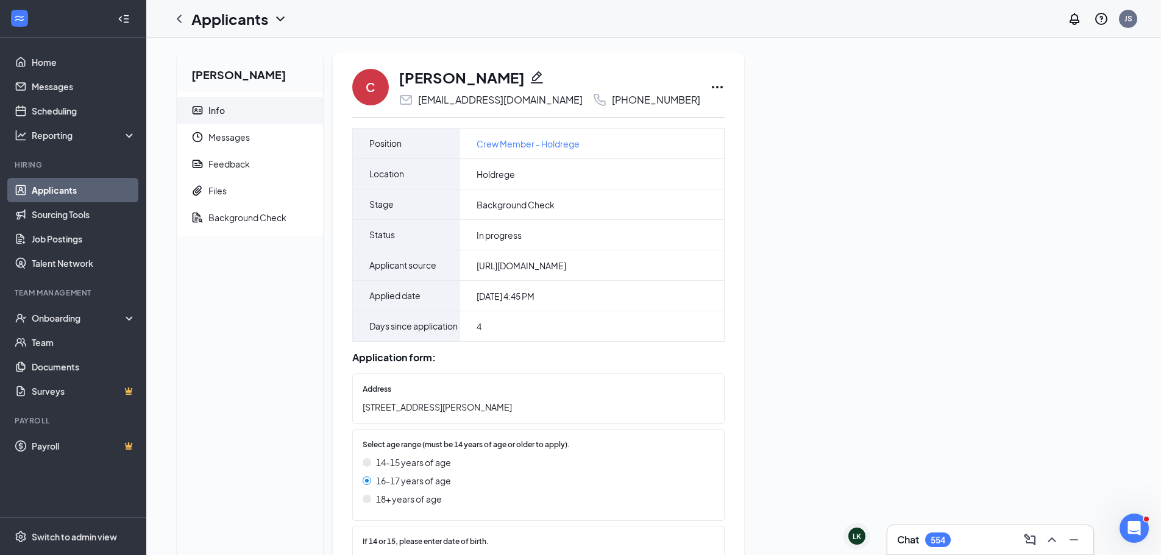
click at [710, 85] on icon "Ellipses" at bounding box center [717, 87] width 15 height 15
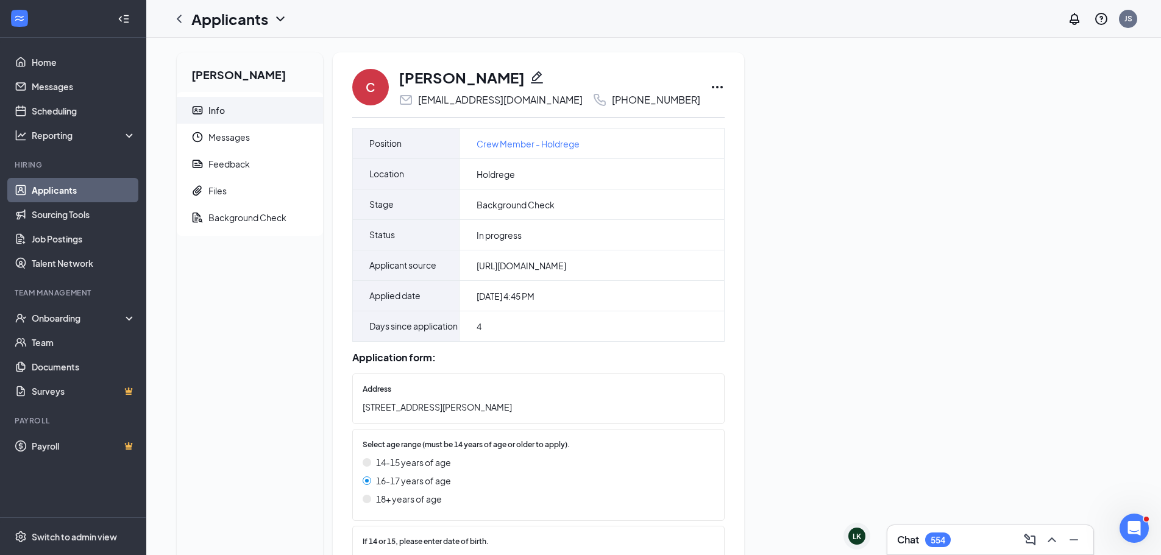
click at [710, 84] on icon "Ellipses" at bounding box center [717, 87] width 15 height 15
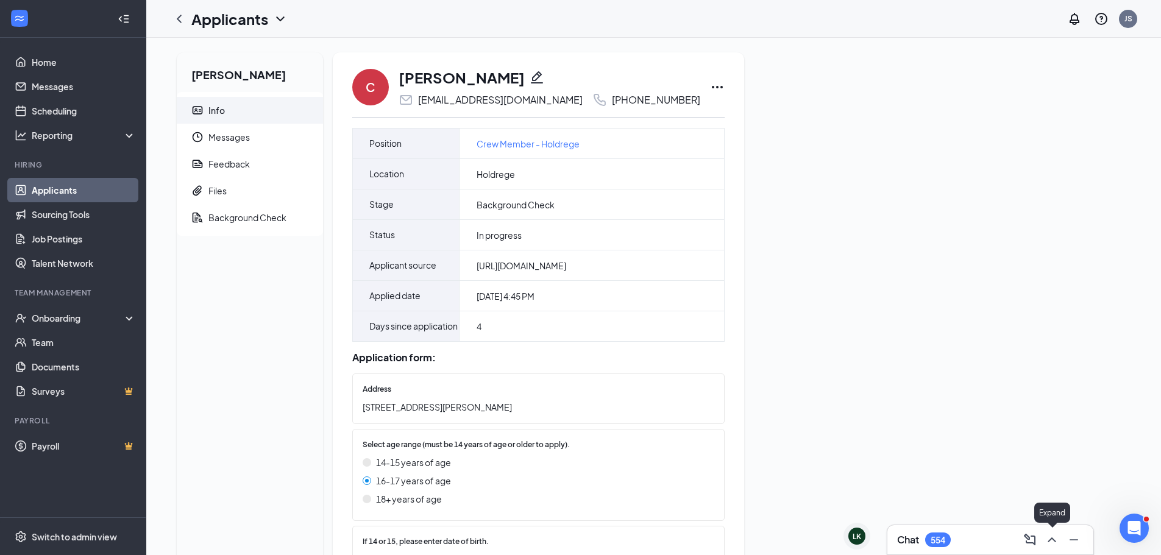
click at [1056, 541] on icon "ChevronUp" at bounding box center [1052, 540] width 8 height 5
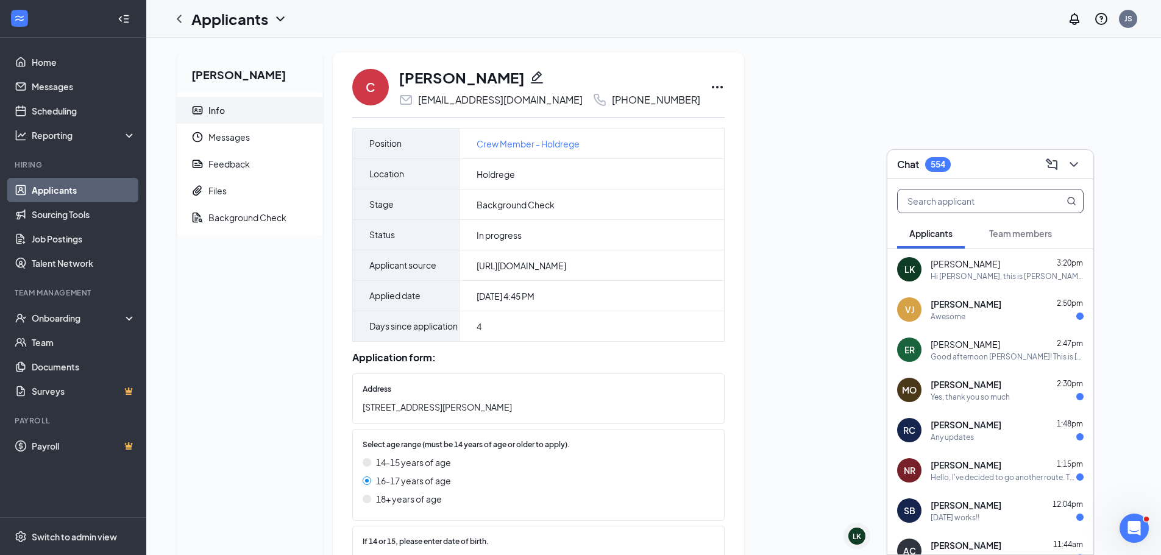
click at [951, 193] on input "text" at bounding box center [970, 201] width 144 height 23
type input "cara"
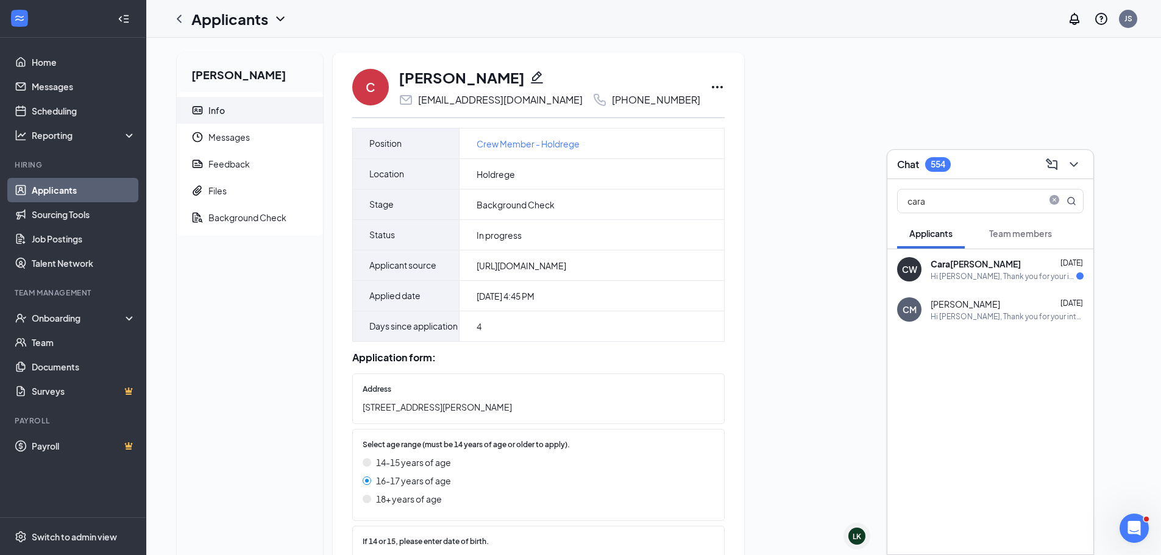
click at [984, 272] on div "Hi [PERSON_NAME], Thank you for your interest in joining the Holdrege Runza® te…" at bounding box center [1004, 276] width 146 height 10
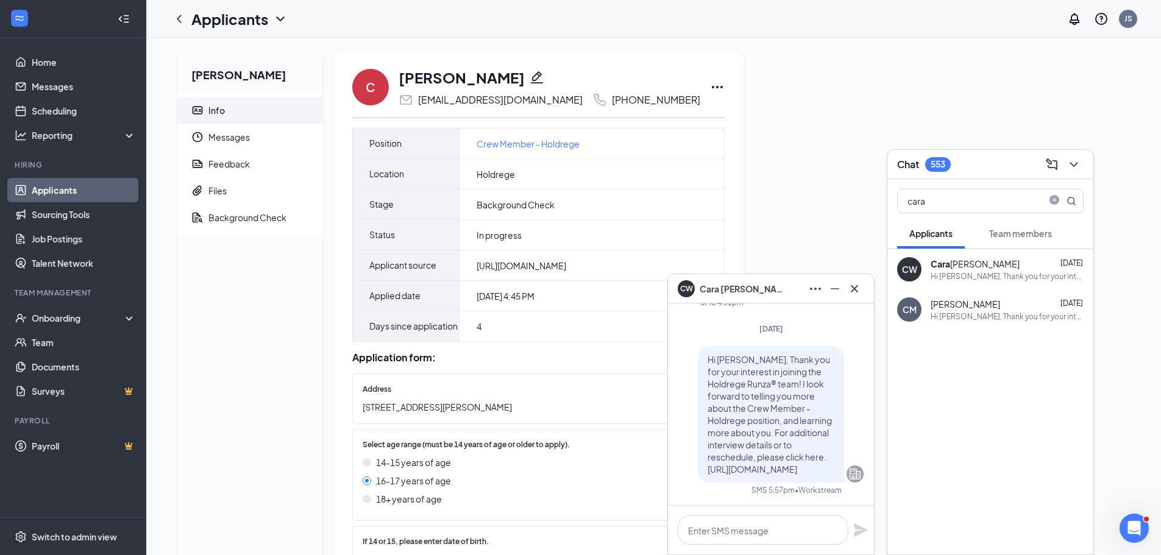
click at [1073, 164] on icon "ChevronDown" at bounding box center [1074, 164] width 8 height 5
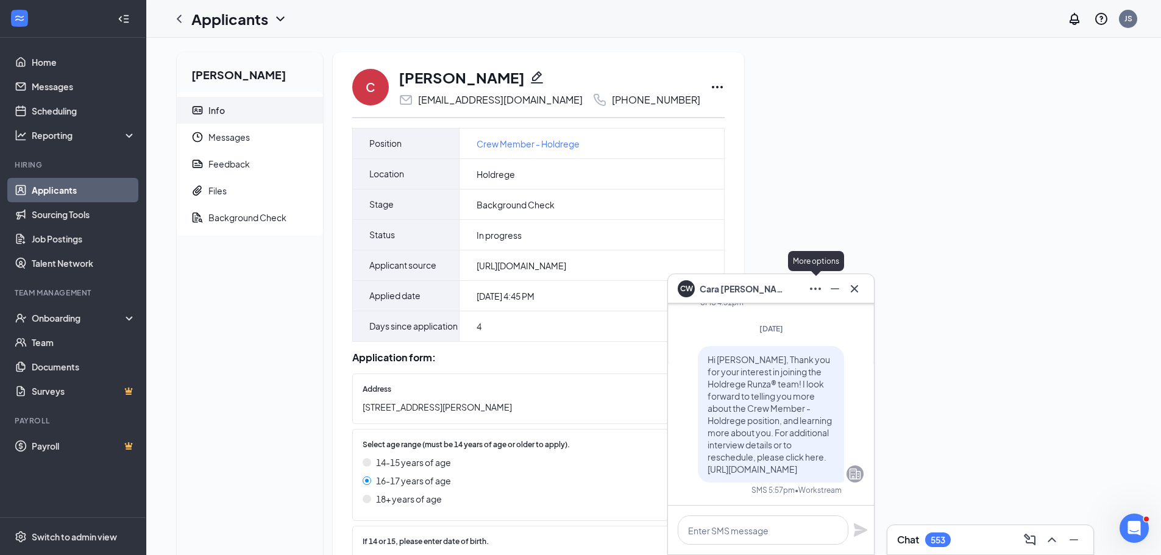
click at [835, 290] on icon "Minimize" at bounding box center [835, 289] width 15 height 15
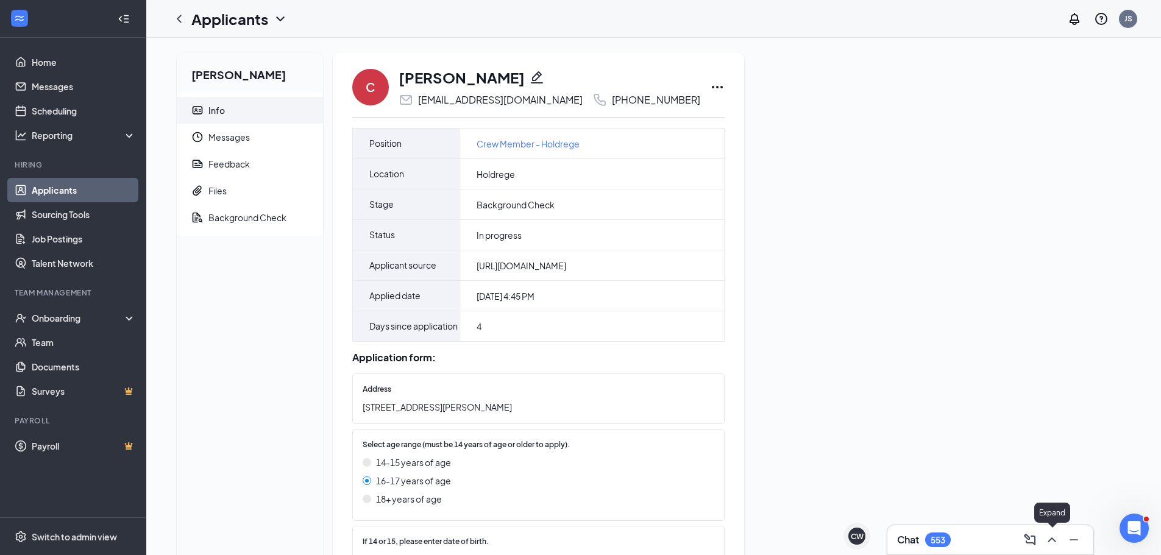
click at [1056, 540] on icon "ChevronUp" at bounding box center [1052, 540] width 15 height 15
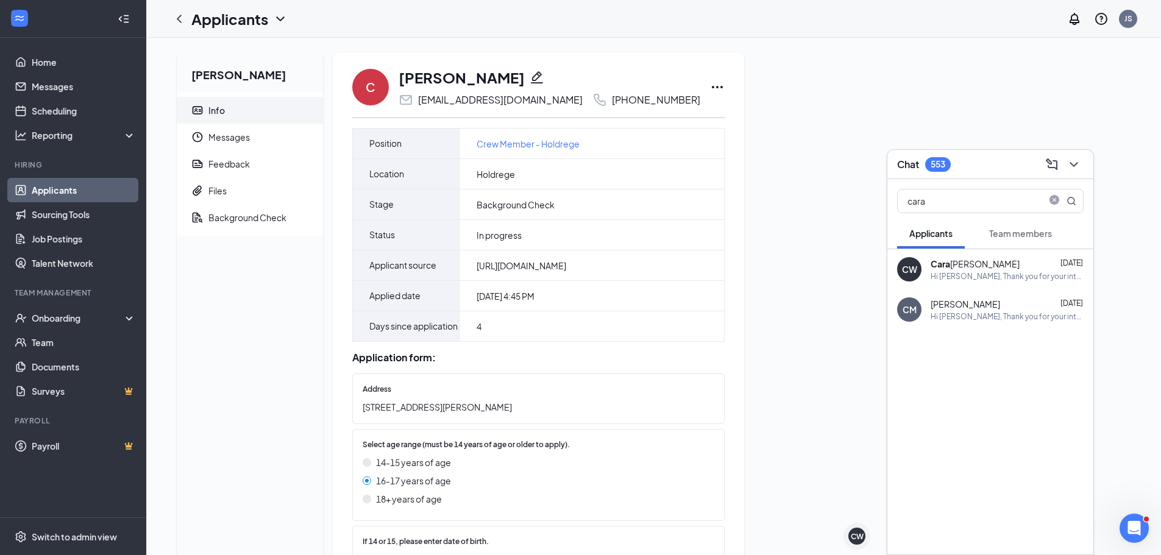
click at [1019, 230] on span "Team members" at bounding box center [1021, 233] width 63 height 11
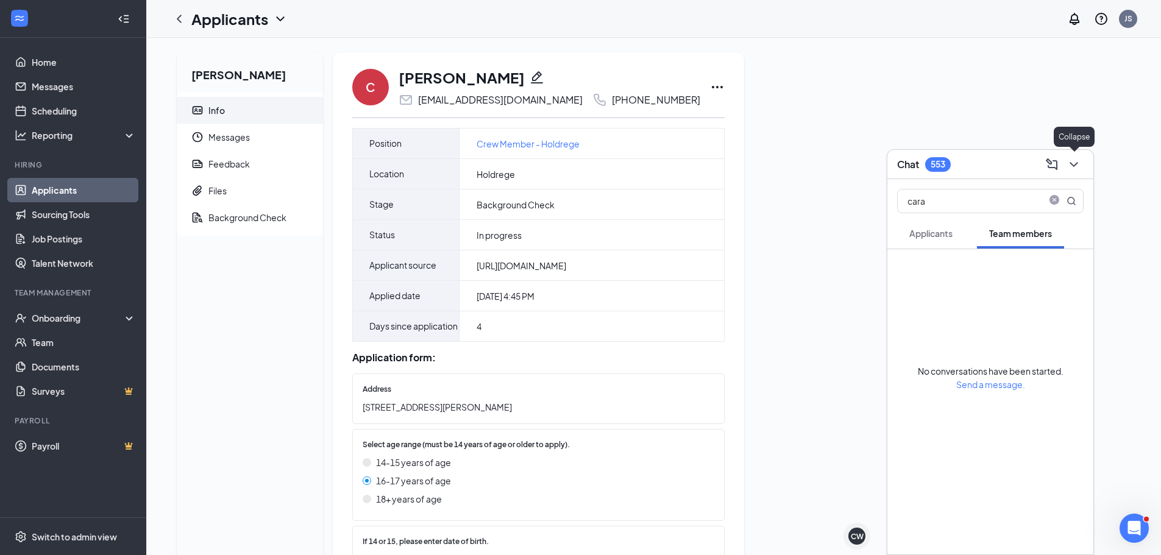
click at [1076, 170] on icon "ChevronDown" at bounding box center [1074, 164] width 15 height 15
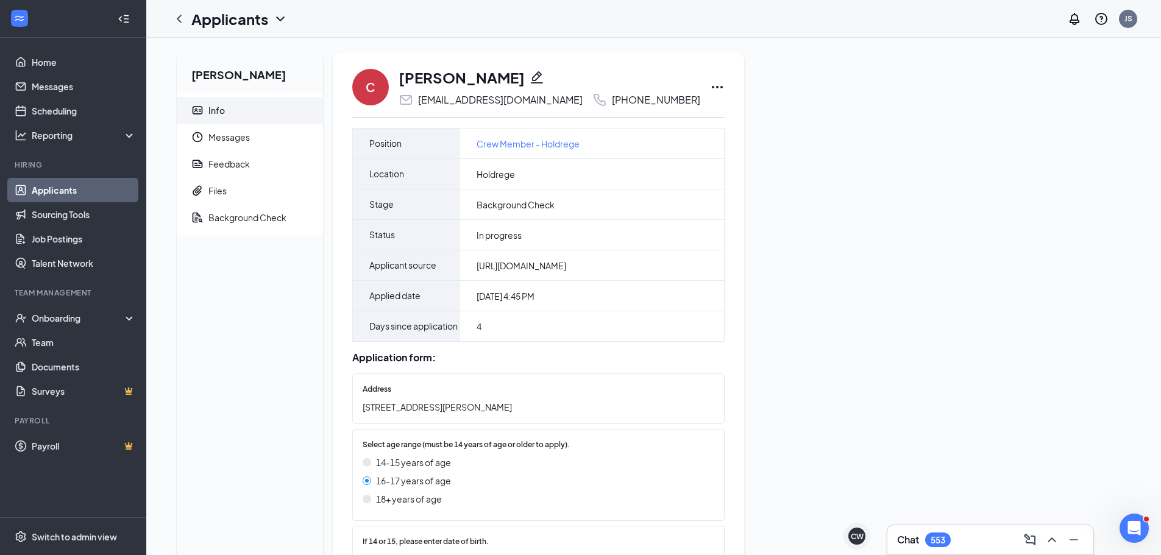
click at [87, 191] on link "Applicants" at bounding box center [84, 190] width 104 height 24
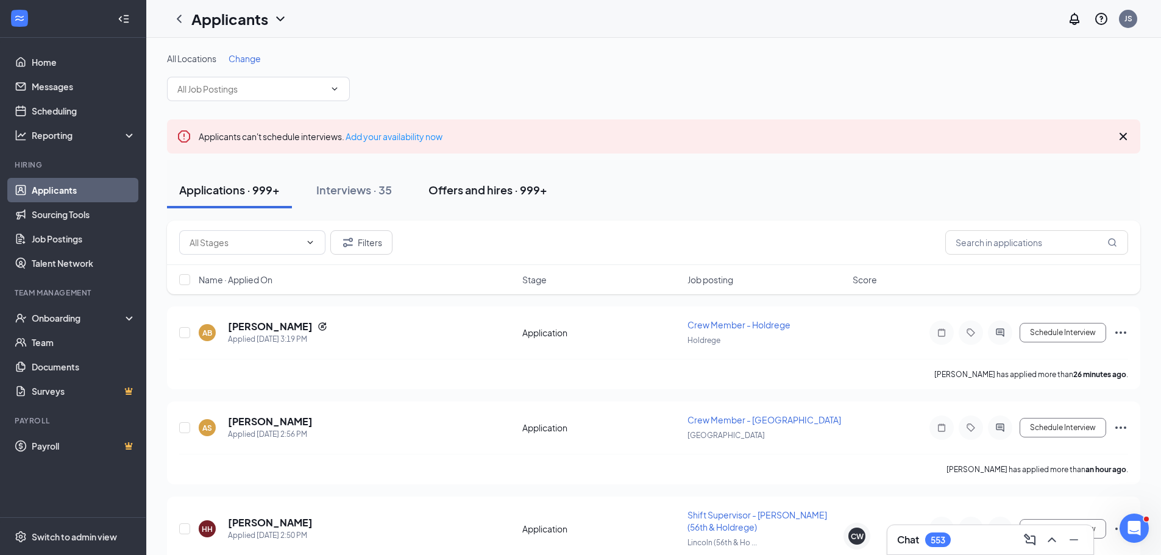
click at [510, 190] on div "Offers and hires · 999+" at bounding box center [488, 189] width 119 height 15
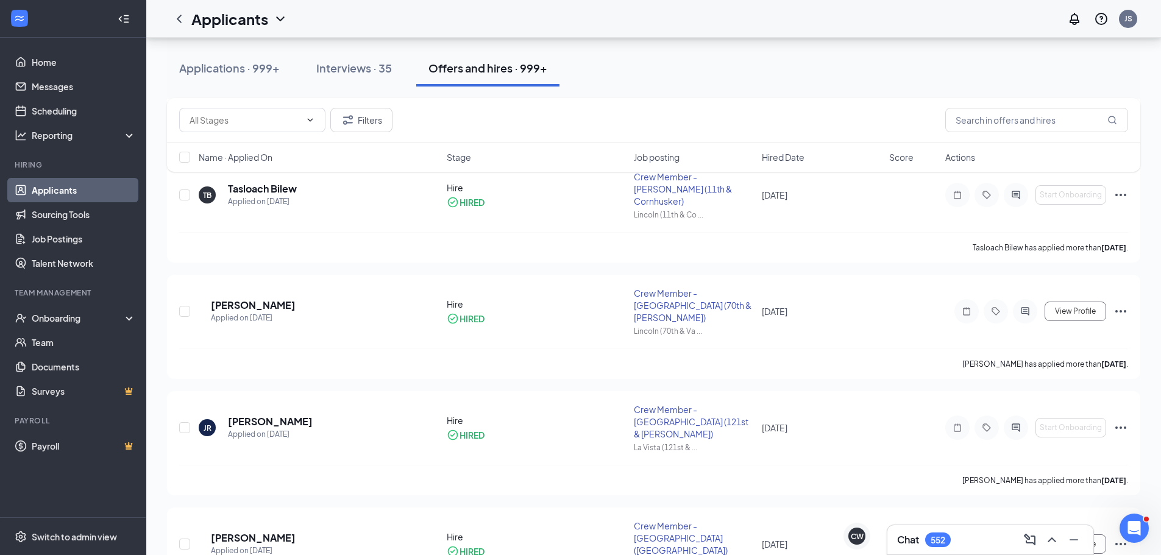
scroll to position [26583, 0]
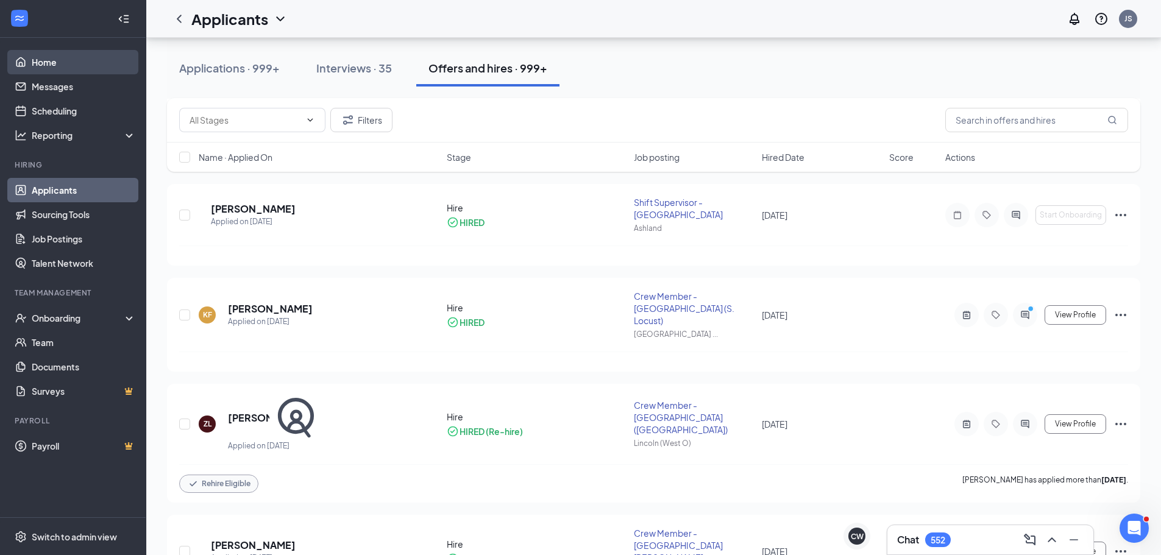
click at [84, 65] on link "Home" at bounding box center [84, 62] width 104 height 24
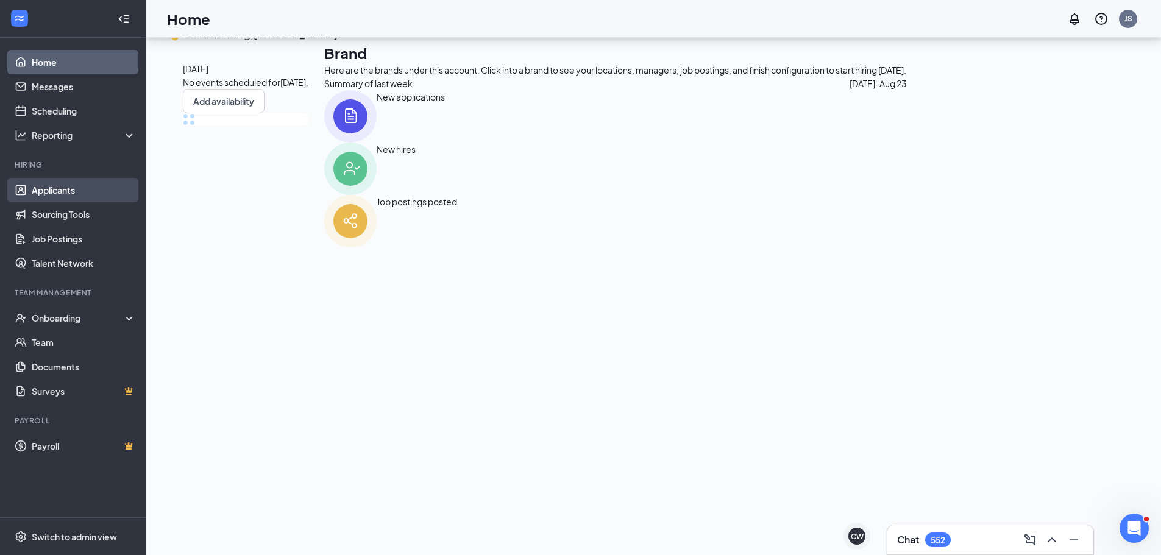
scroll to position [26, 0]
click at [74, 190] on link "Applicants" at bounding box center [84, 190] width 104 height 24
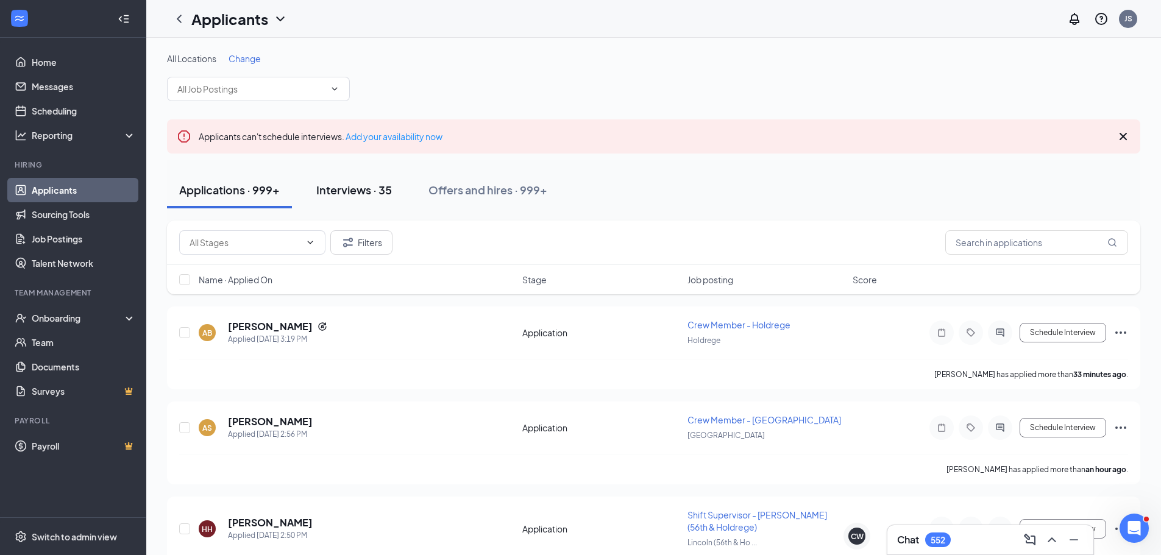
click at [344, 184] on div "Interviews · 35" at bounding box center [354, 189] width 76 height 15
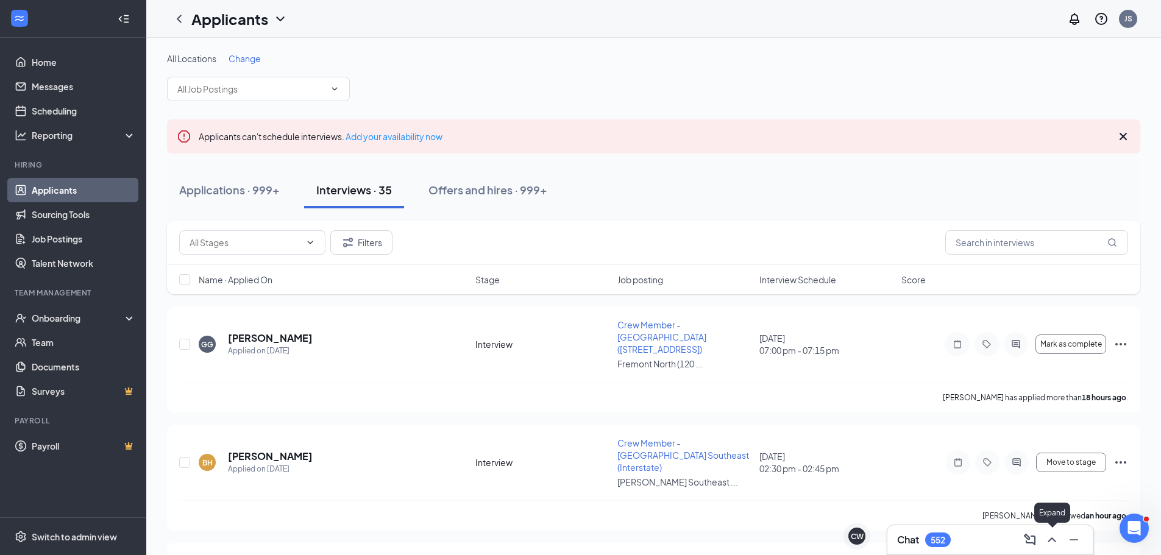
click at [1047, 539] on icon "ChevronUp" at bounding box center [1052, 540] width 15 height 15
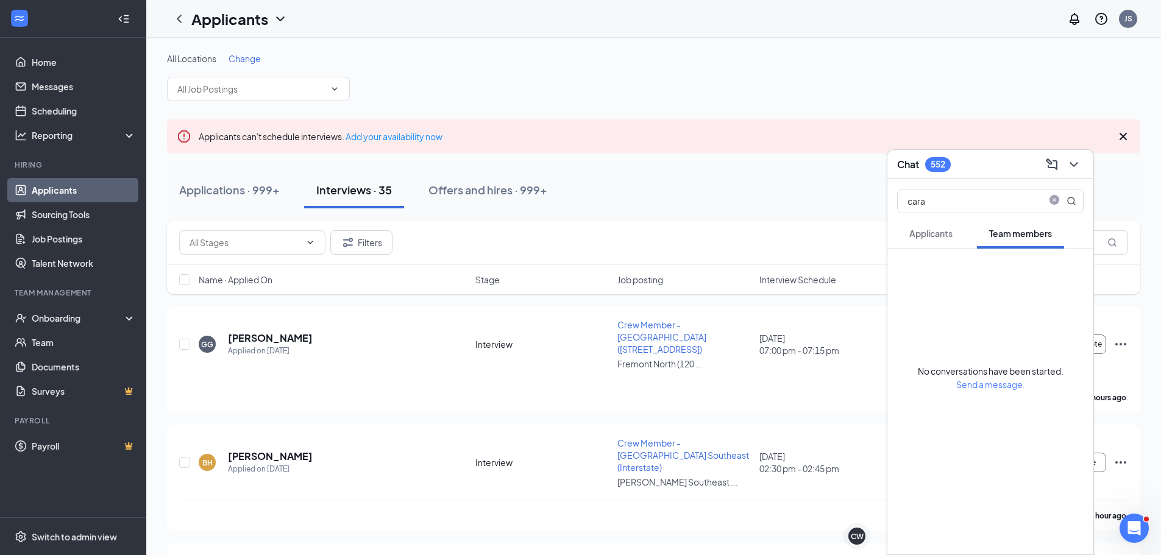
click at [933, 230] on span "Applicants" at bounding box center [931, 233] width 43 height 11
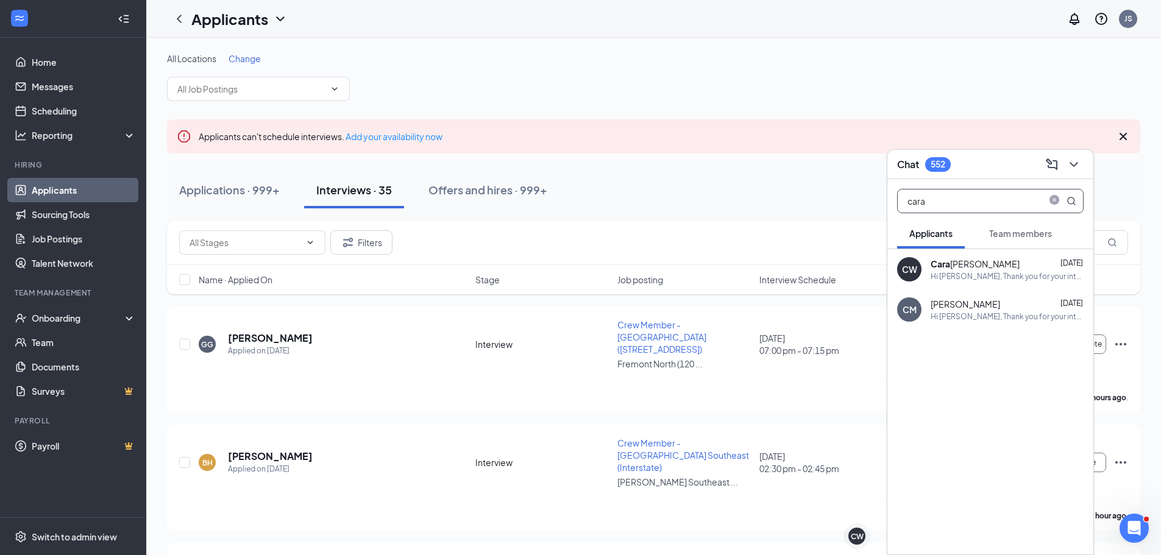
click at [927, 202] on input "cara" at bounding box center [970, 201] width 144 height 23
type input "c"
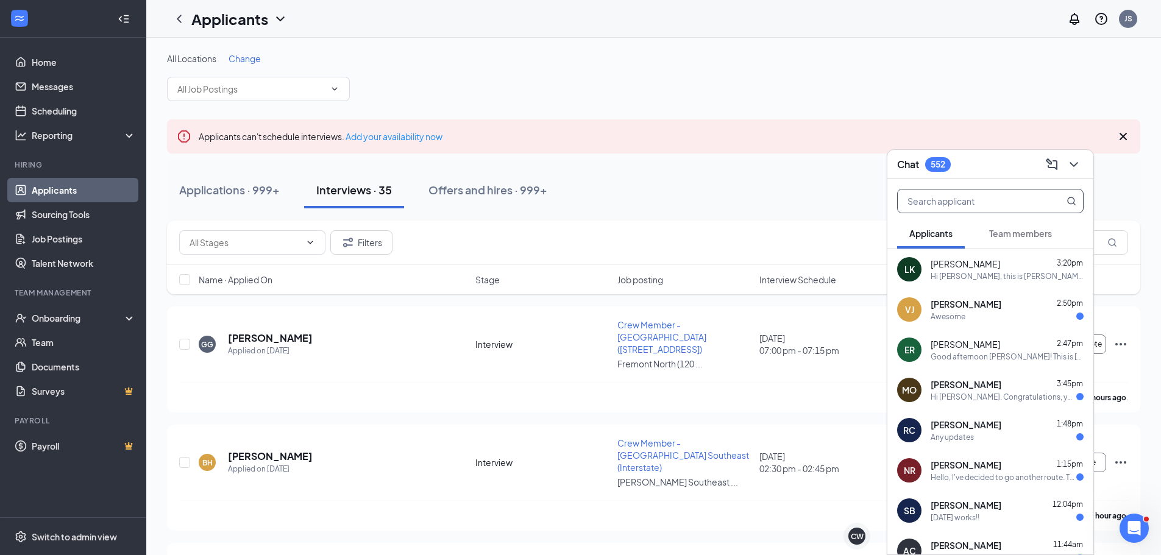
click at [772, 241] on div "Filters" at bounding box center [653, 242] width 949 height 24
click at [1068, 162] on icon "ChevronDown" at bounding box center [1074, 164] width 15 height 15
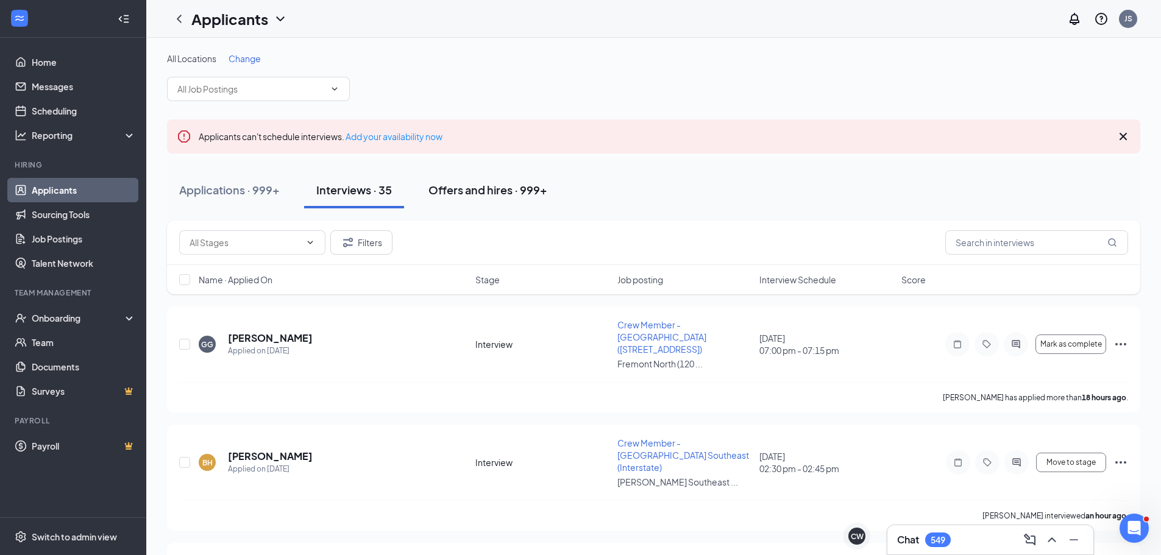
click at [503, 192] on div "Offers and hires · 999+" at bounding box center [488, 189] width 119 height 15
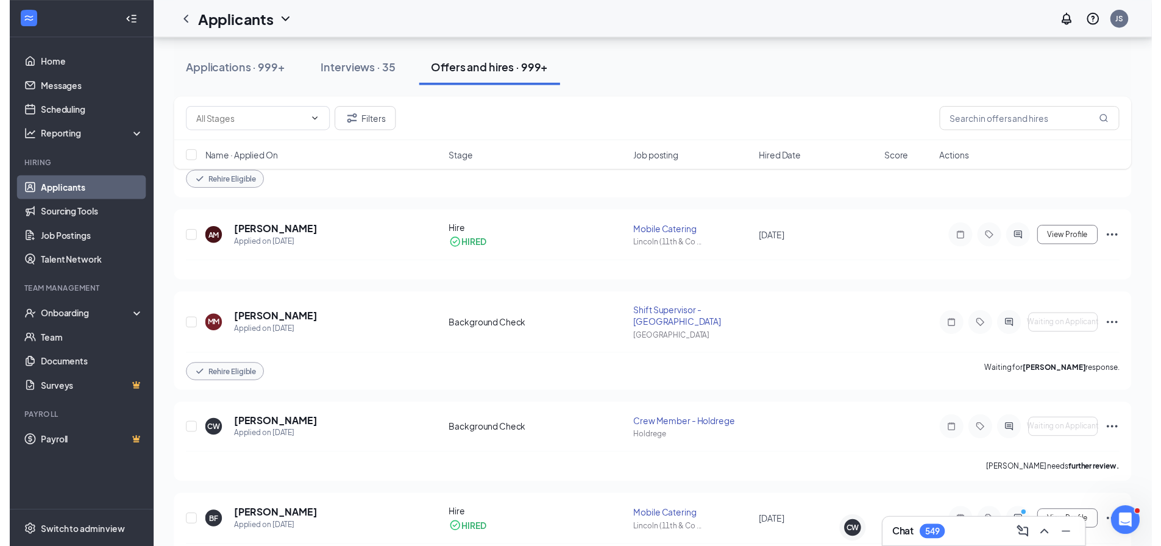
scroll to position [1341, 0]
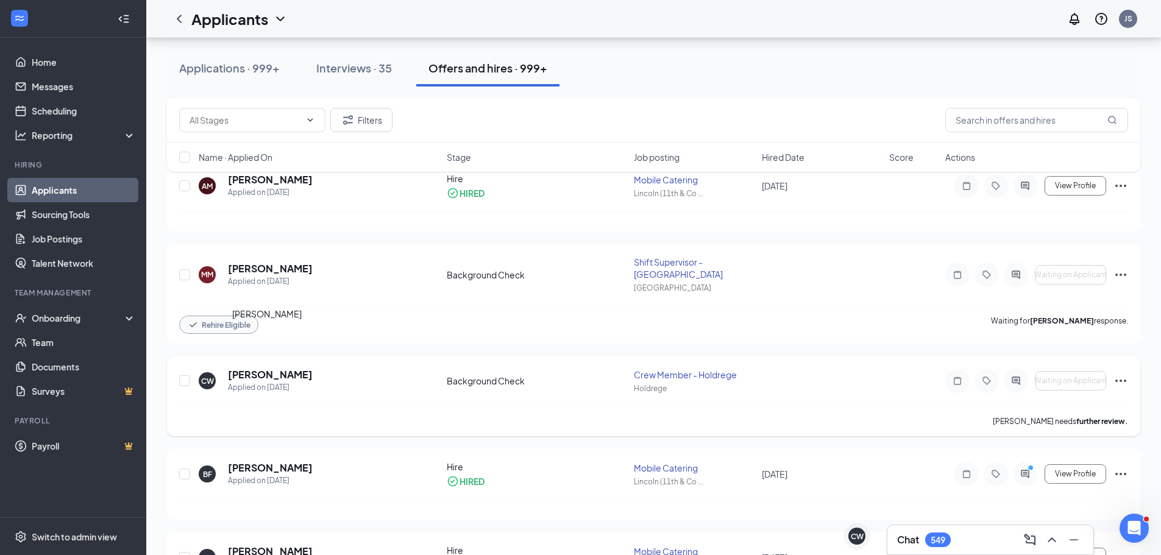
click at [259, 368] on h5 "Cara Wittrock" at bounding box center [270, 374] width 85 height 13
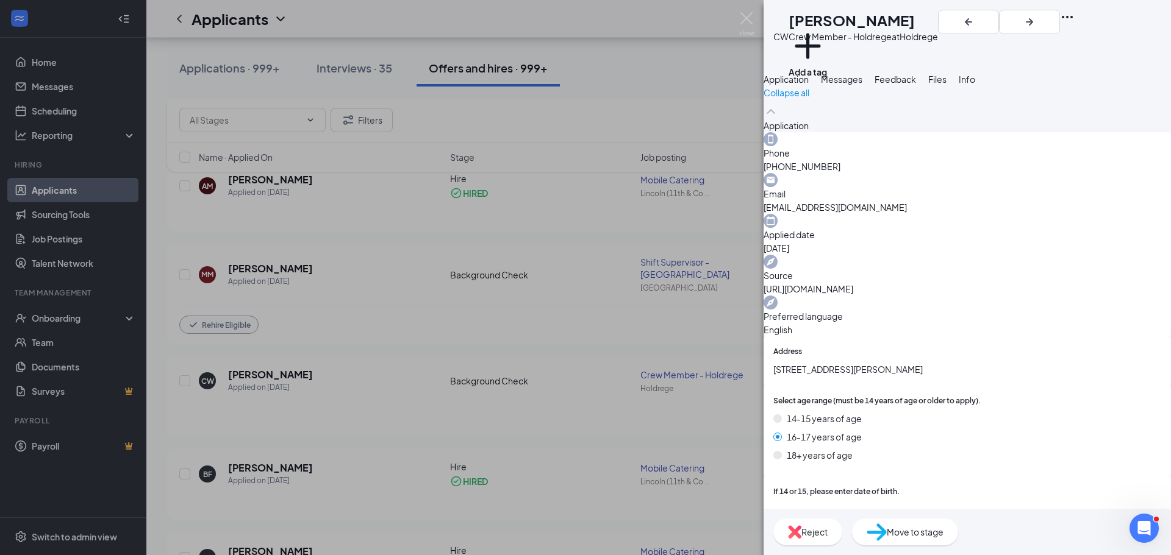
click at [533, 362] on div "CW Cara Wittrock Crew Member - Holdrege at Holdrege Add a tag Application Messa…" at bounding box center [585, 277] width 1171 height 555
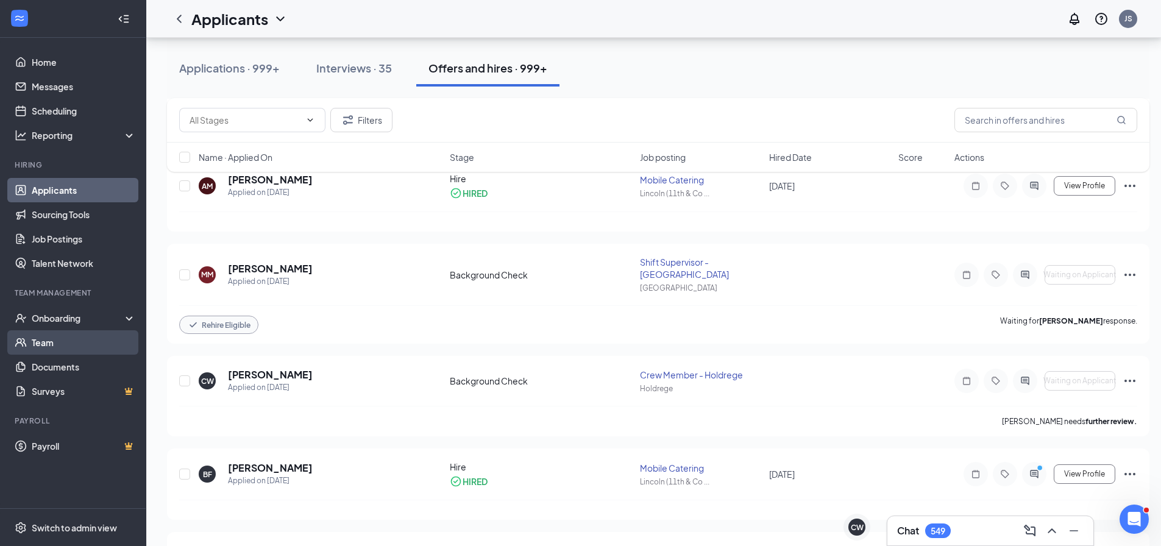
click at [49, 339] on link "Team" at bounding box center [84, 342] width 104 height 24
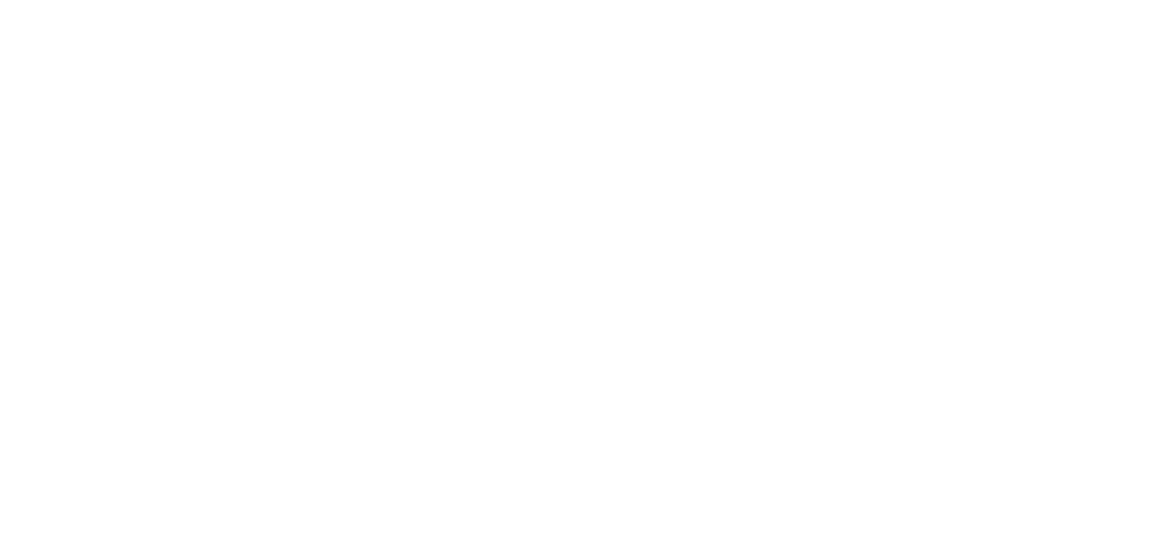
click at [47, 185] on body at bounding box center [585, 277] width 1171 height 555
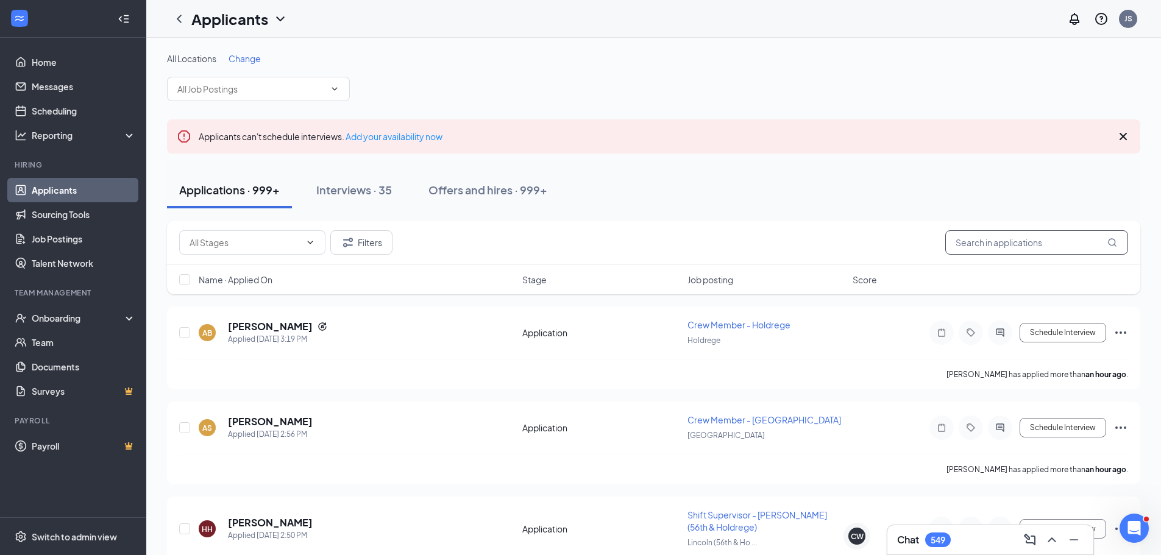
click at [973, 242] on input "text" at bounding box center [1037, 242] width 183 height 24
type input "[PERSON_NAME]"
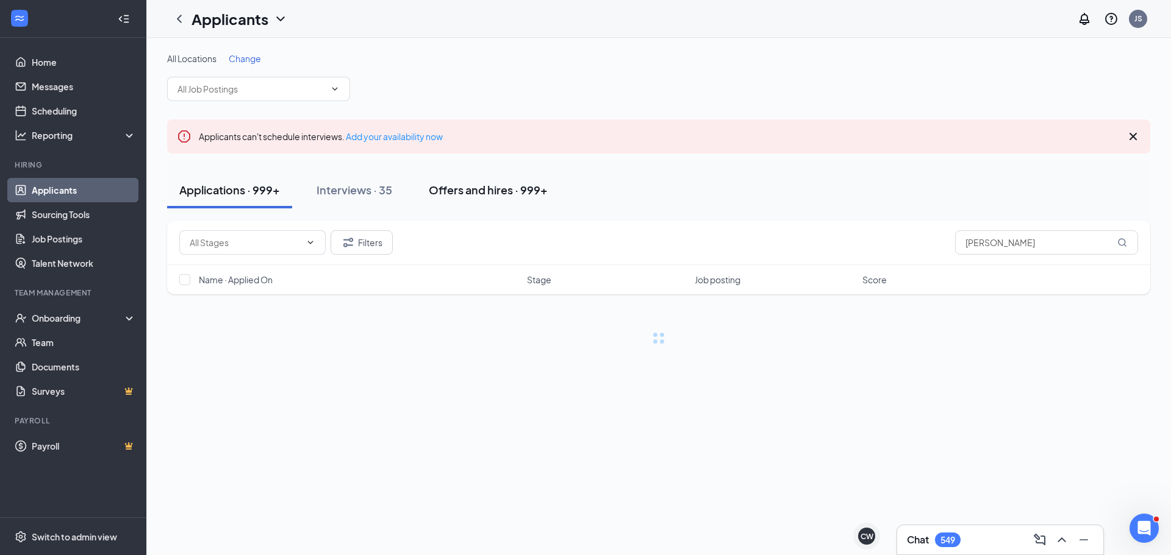
click at [438, 190] on div "Offers and hires · 999+" at bounding box center [488, 189] width 119 height 15
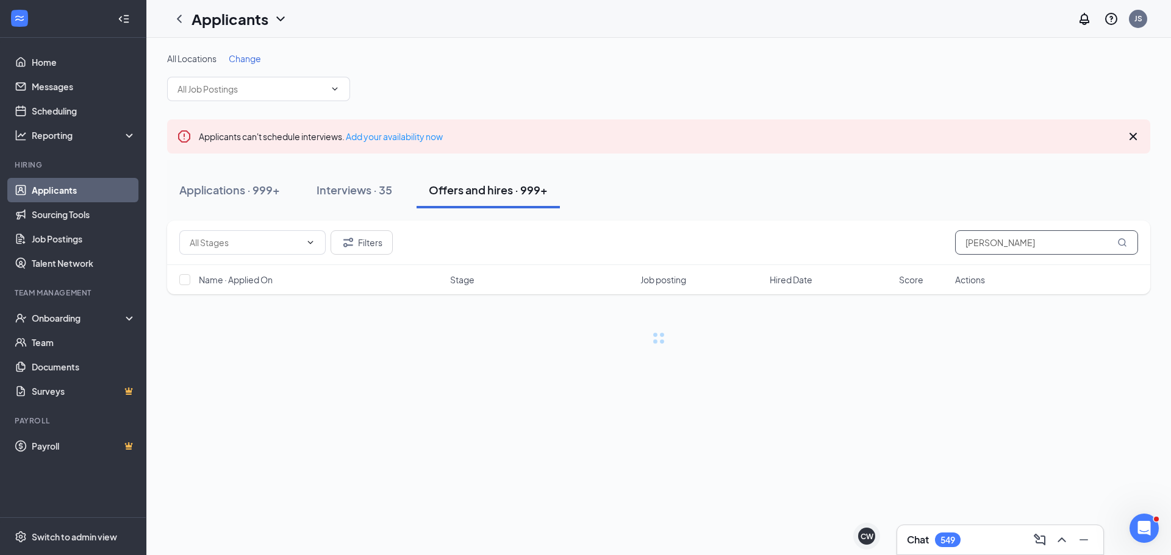
click at [994, 245] on input "[PERSON_NAME]" at bounding box center [1046, 242] width 183 height 24
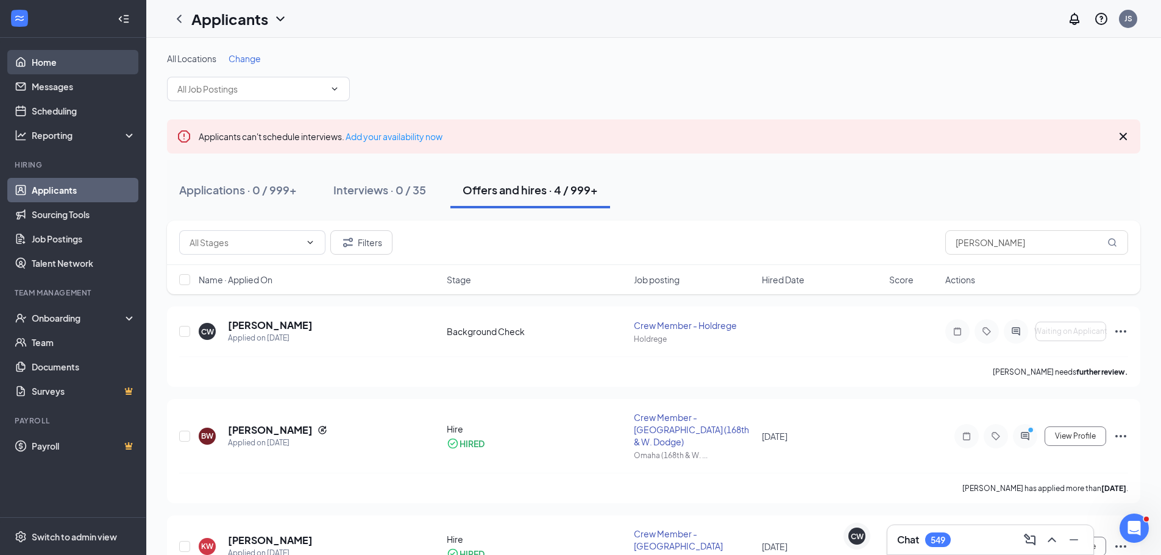
click at [48, 63] on link "Home" at bounding box center [84, 62] width 104 height 24
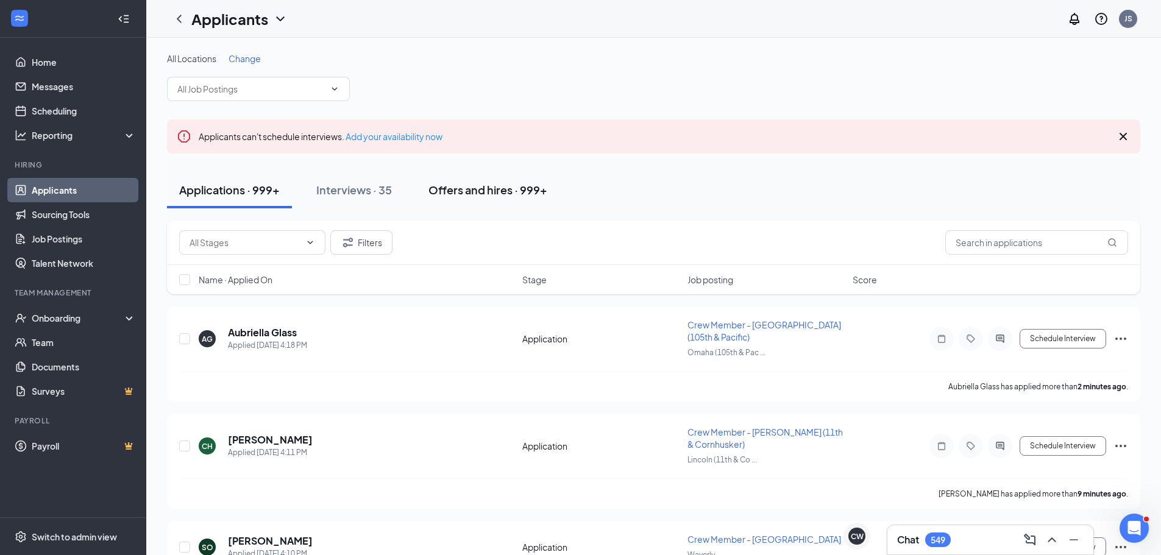
click at [534, 194] on div "Offers and hires · 999+" at bounding box center [488, 189] width 119 height 15
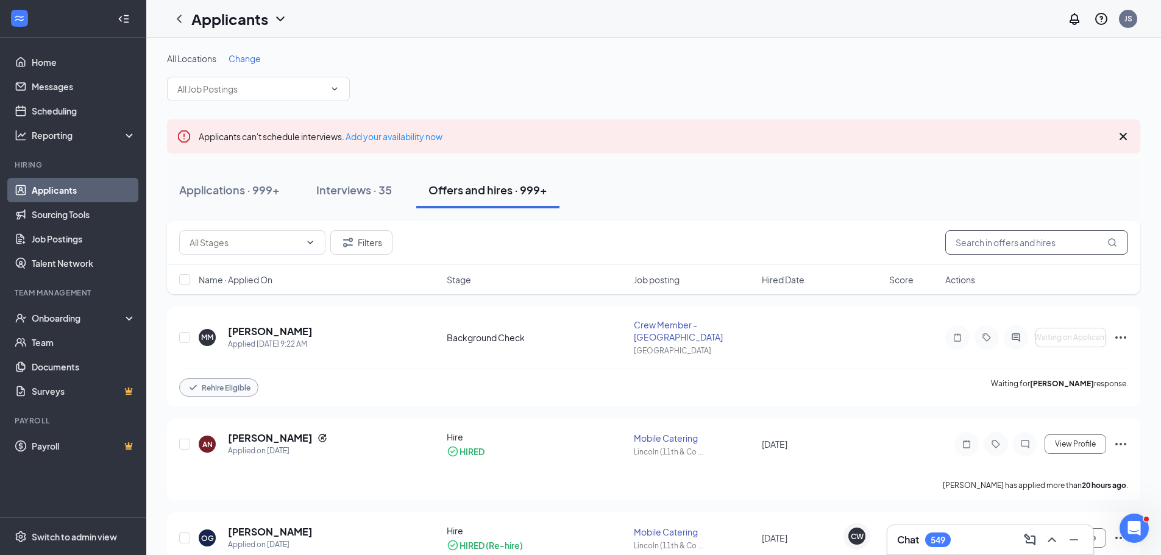
click at [991, 244] on input "text" at bounding box center [1037, 242] width 183 height 24
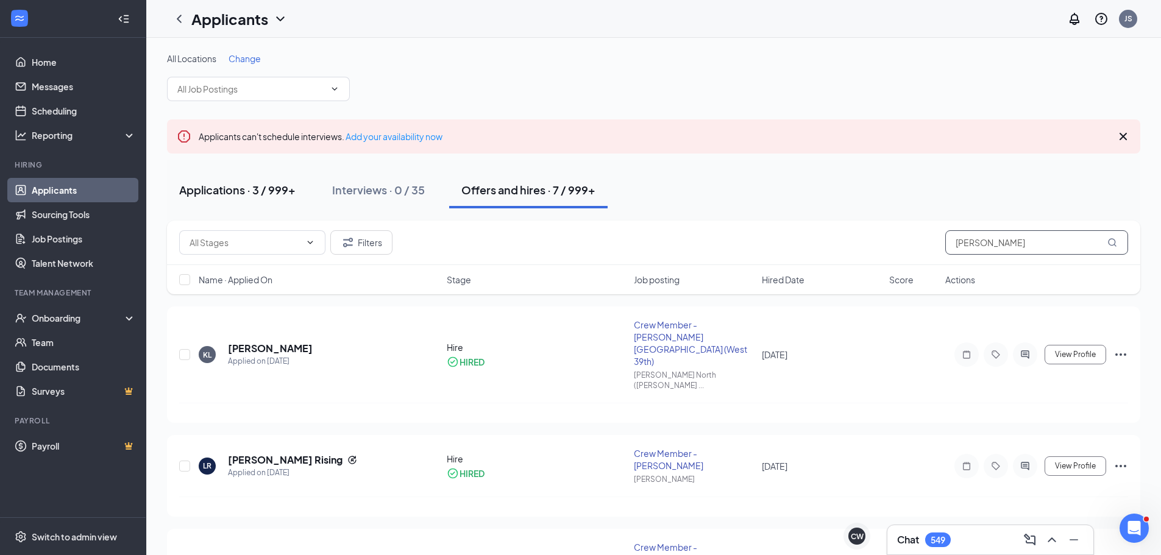
type input "[PERSON_NAME]"
click at [270, 188] on div "Applications · 3 / 999+" at bounding box center [237, 189] width 116 height 15
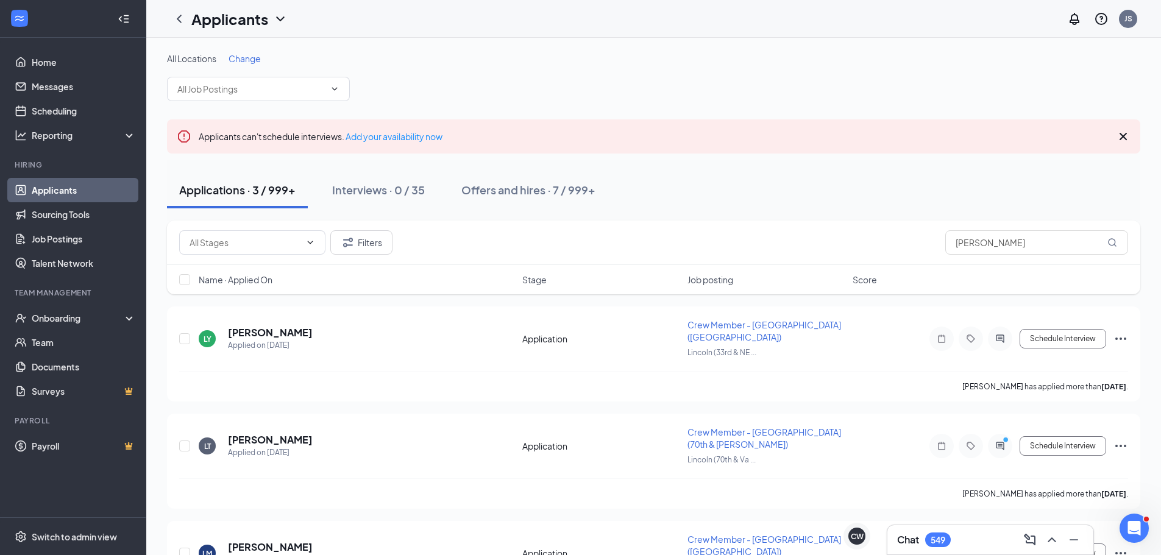
click at [271, 21] on div "Applicants" at bounding box center [239, 19] width 96 height 21
click at [236, 54] on link "Applicants" at bounding box center [265, 53] width 132 height 12
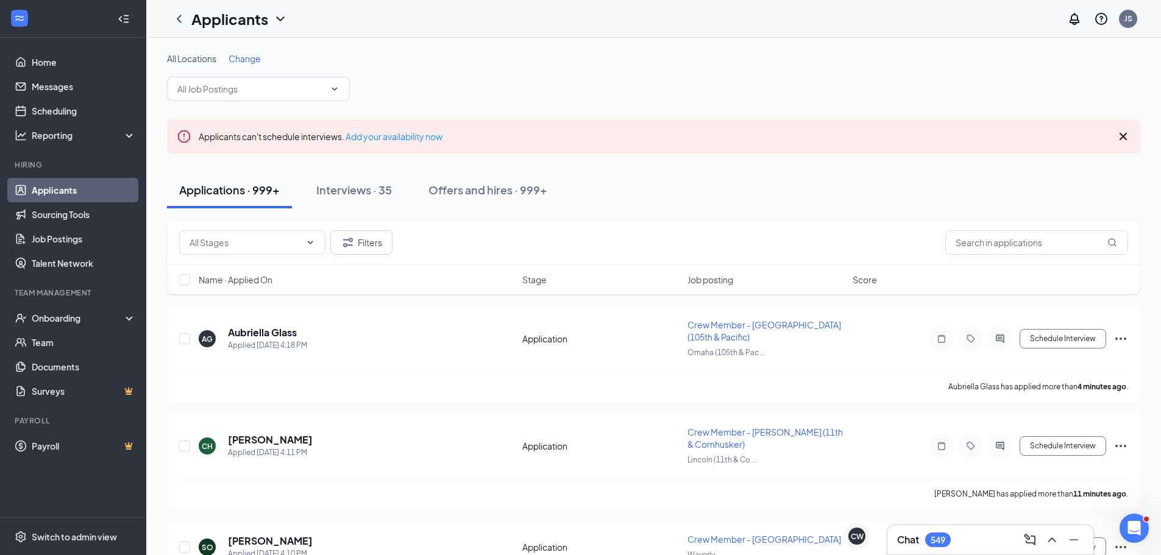
click at [279, 15] on icon "ChevronDown" at bounding box center [280, 19] width 15 height 15
click at [249, 77] on link "Archived applicants" at bounding box center [265, 80] width 132 height 12
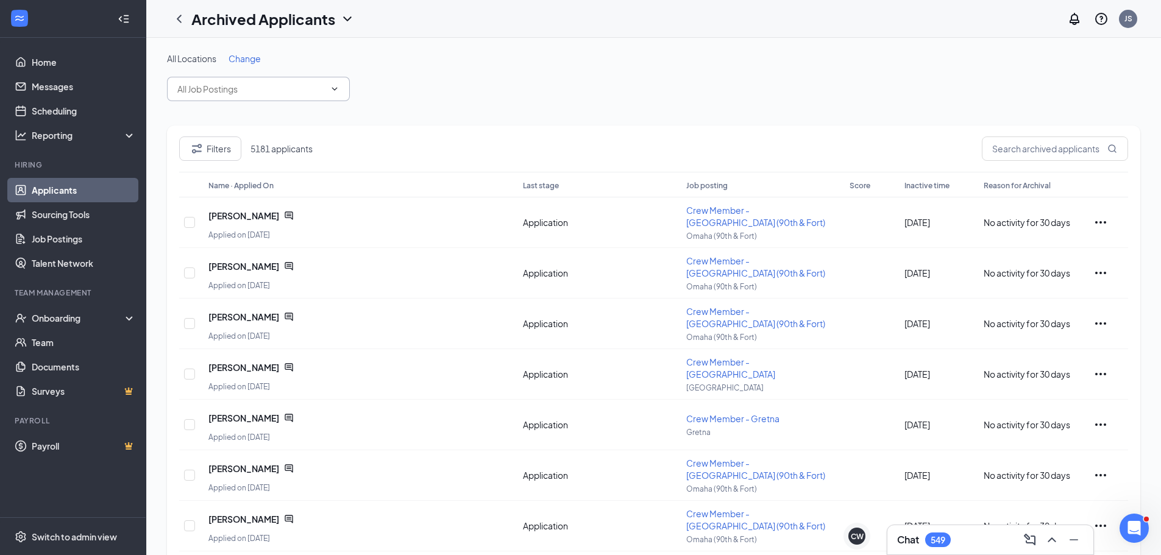
click at [228, 89] on input "text" at bounding box center [251, 88] width 148 height 13
type input "J"
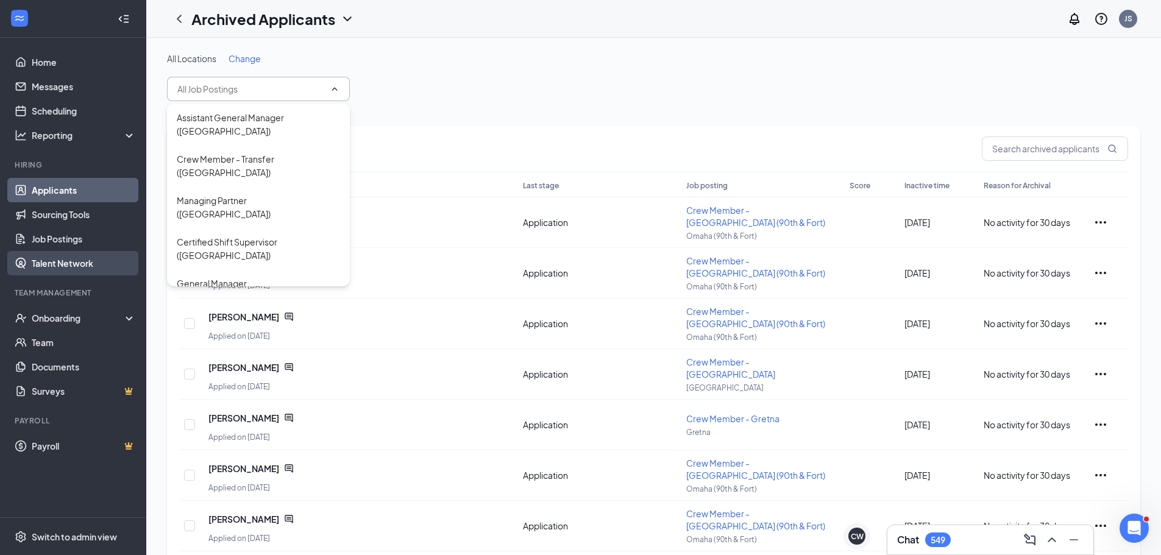
click at [93, 257] on link "Talent Network" at bounding box center [84, 263] width 104 height 24
